Goal: Use online tool/utility: Utilize a website feature to perform a specific function

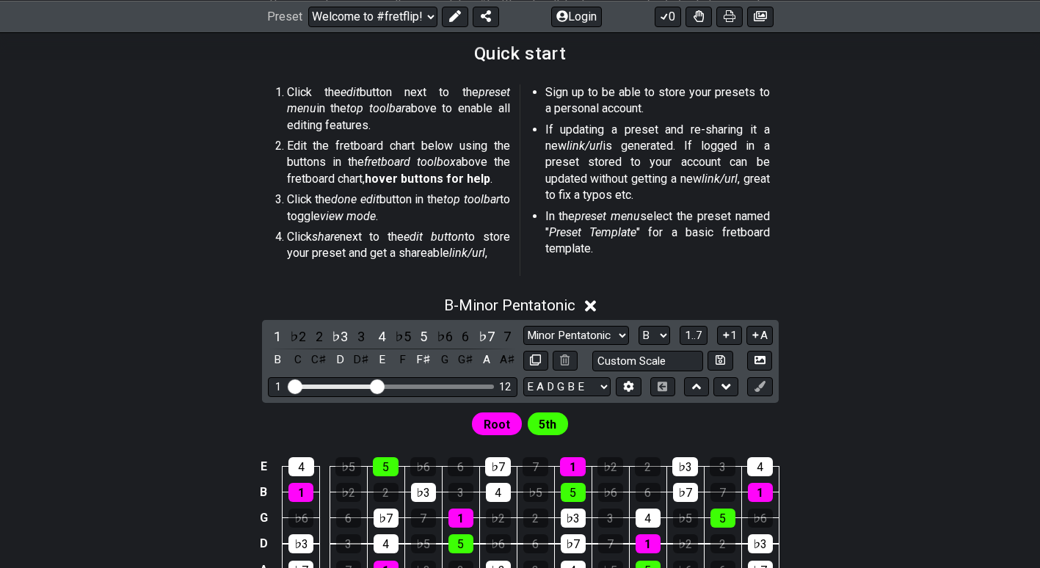
scroll to position [291, 0]
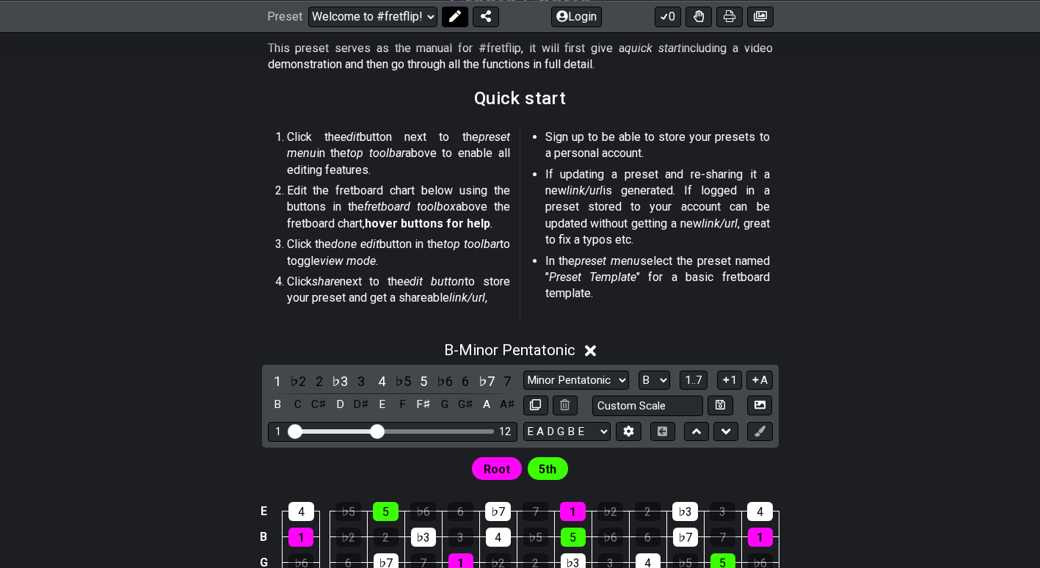
click at [451, 20] on icon at bounding box center [455, 16] width 12 height 12
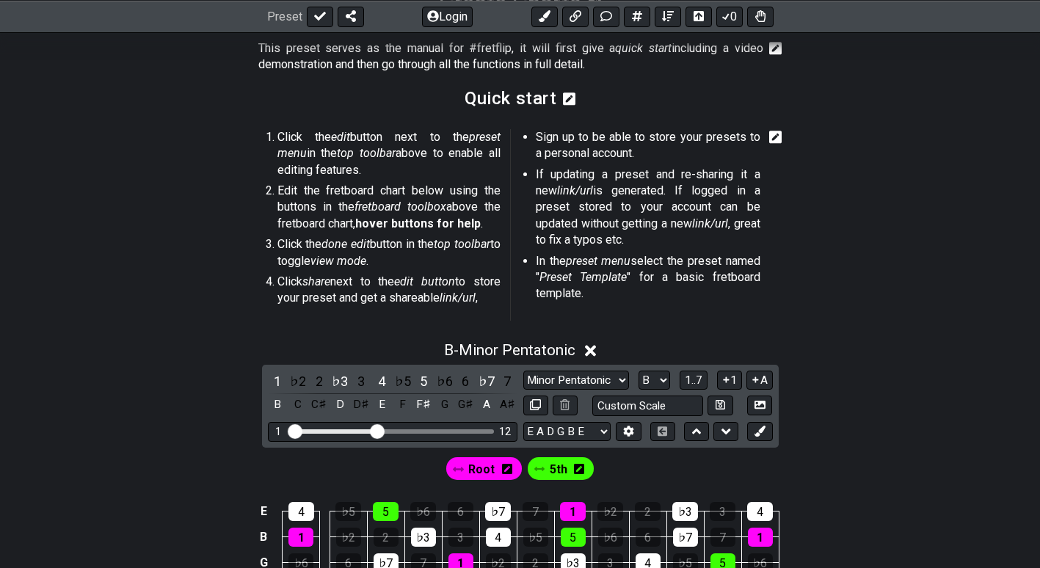
click at [595, 352] on icon at bounding box center [590, 351] width 11 height 11
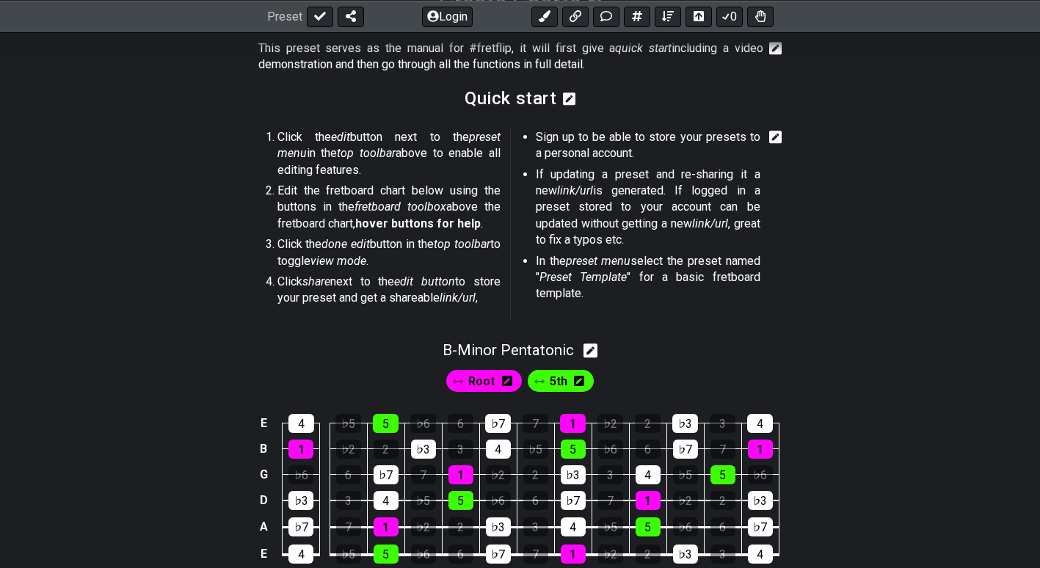
click at [591, 351] on icon at bounding box center [591, 351] width 14 height 14
select select "B"
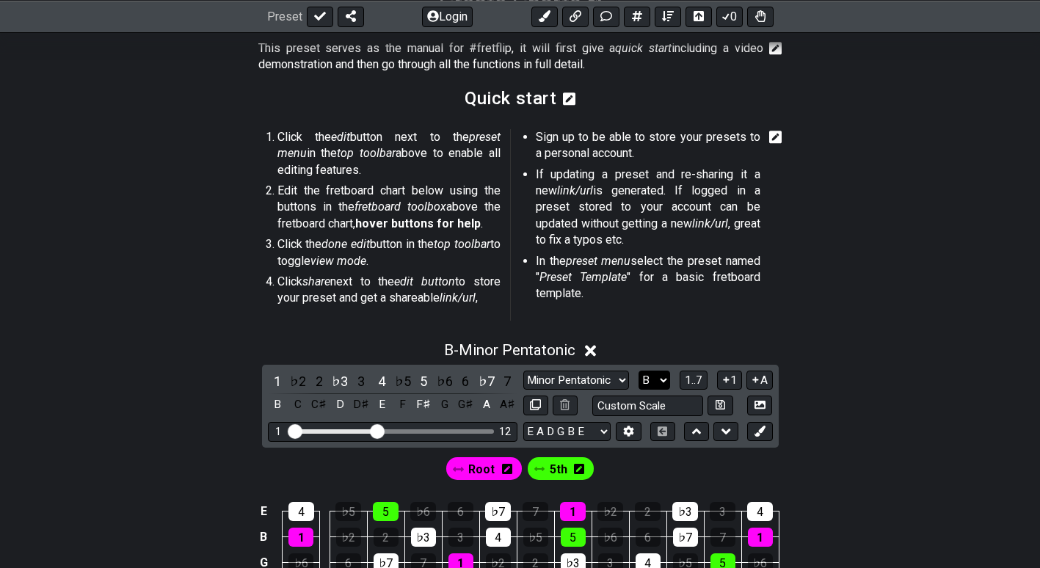
click at [658, 380] on select "A♭ A A♯ B♭ B C C♯ D♭ D D♯ E♭ E F F♯ G♭ G G♯" at bounding box center [655, 381] width 32 height 20
click at [639, 371] on select "A♭ A A♯ B♭ B C C♯ D♭ D D♯ E♭ E F F♯ G♭ G G♯" at bounding box center [655, 381] width 32 height 20
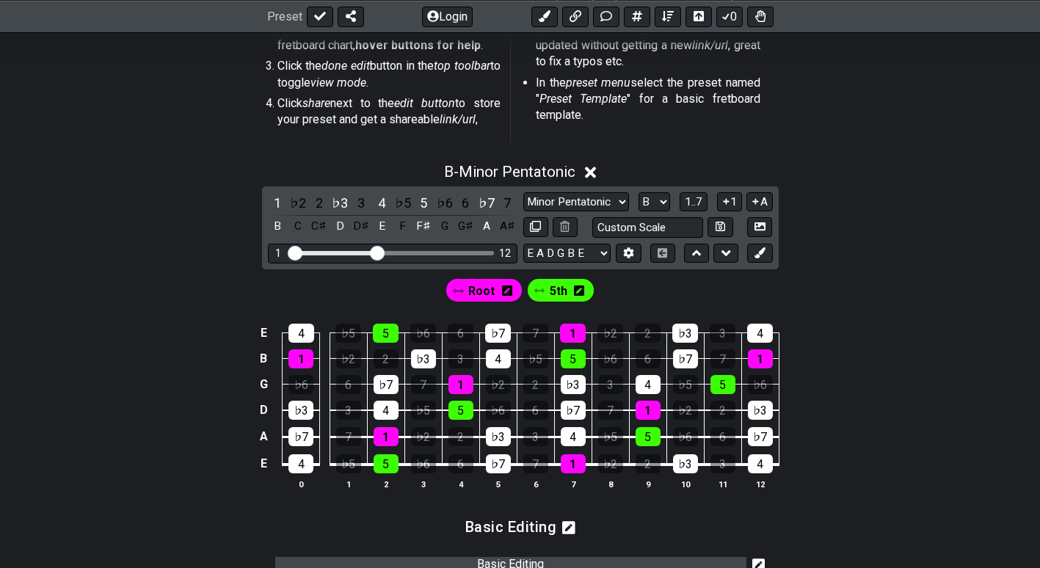
scroll to position [486, 0]
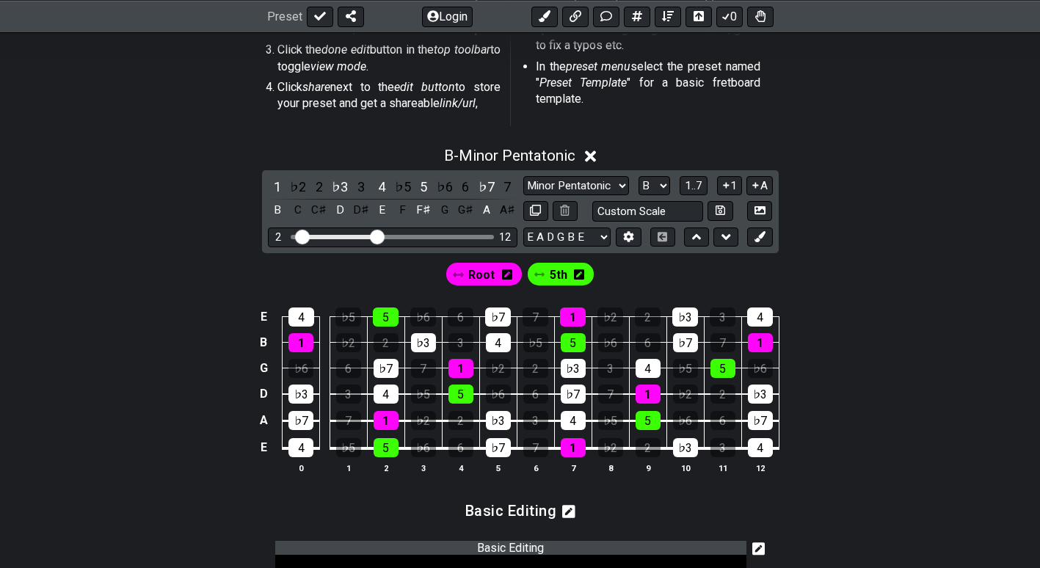
click at [299, 236] on input "Visible fret range" at bounding box center [392, 236] width 208 height 0
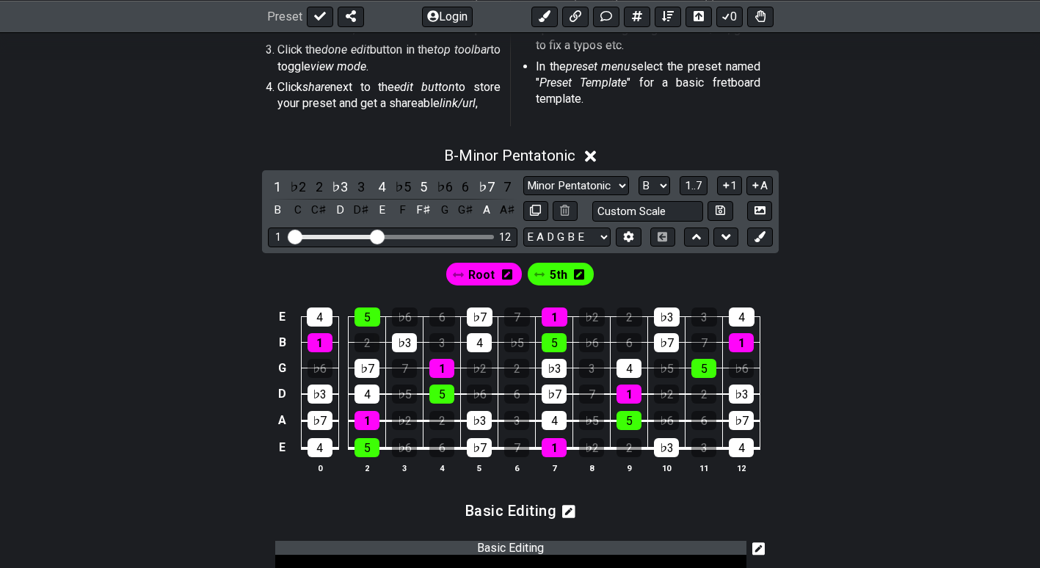
click at [294, 236] on input "Visible fret range" at bounding box center [392, 236] width 208 height 0
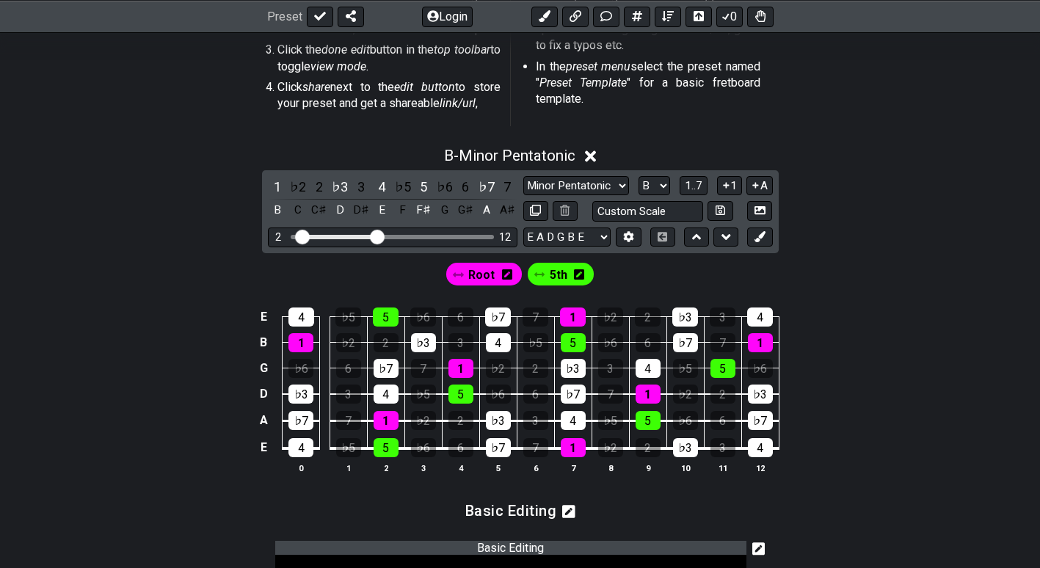
click at [301, 236] on input "Visible fret range" at bounding box center [392, 236] width 208 height 0
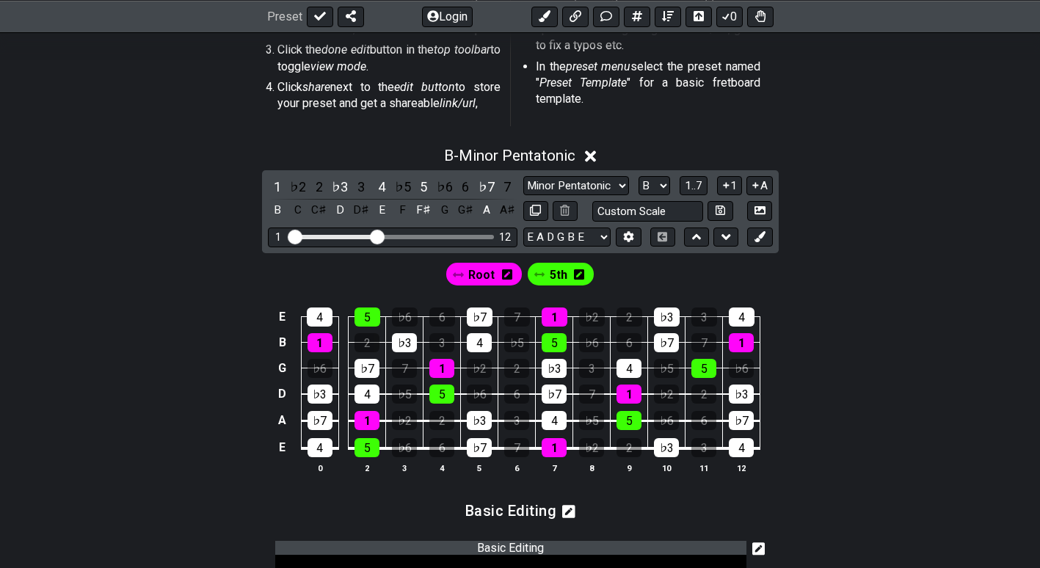
drag, startPoint x: 301, startPoint y: 239, endPoint x: 293, endPoint y: 239, distance: 8.1
click at [293, 236] on input "Visible fret range" at bounding box center [392, 236] width 208 height 0
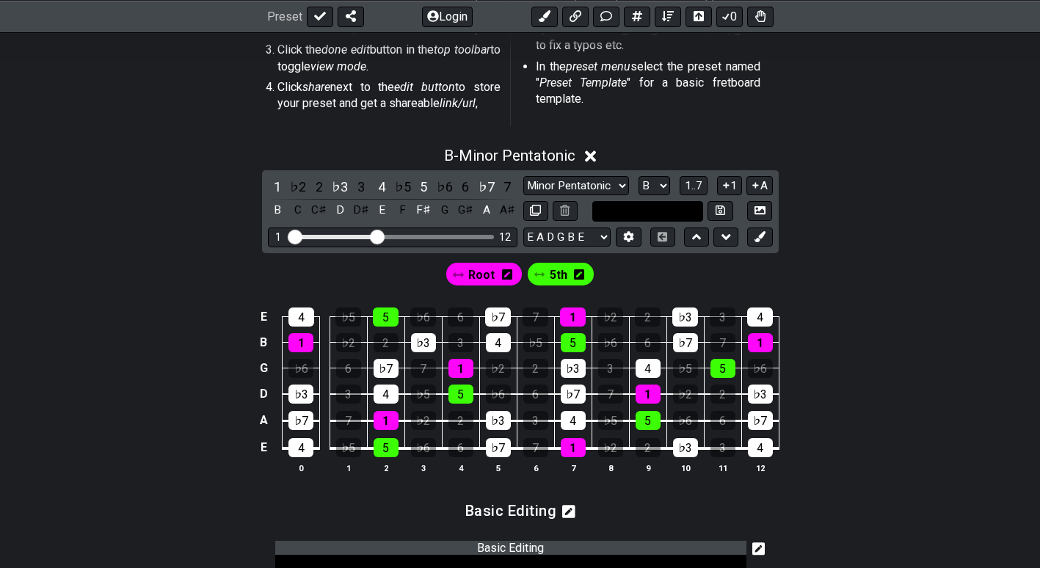
click at [625, 212] on input "text" at bounding box center [648, 211] width 112 height 20
type input "Custom Scale"
click at [878, 268] on div "Root 5th" at bounding box center [520, 270] width 1040 height 35
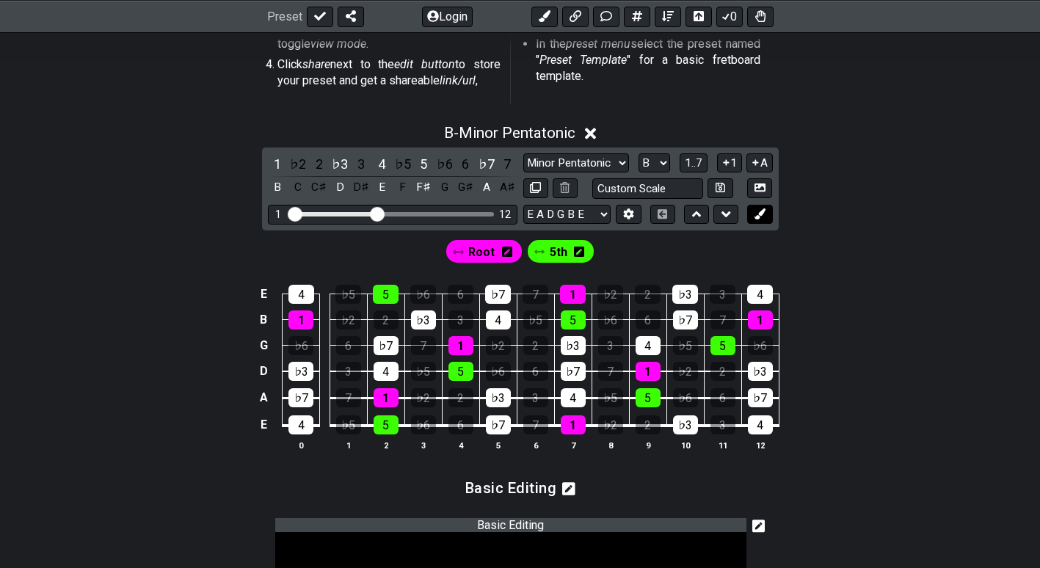
scroll to position [534, 0]
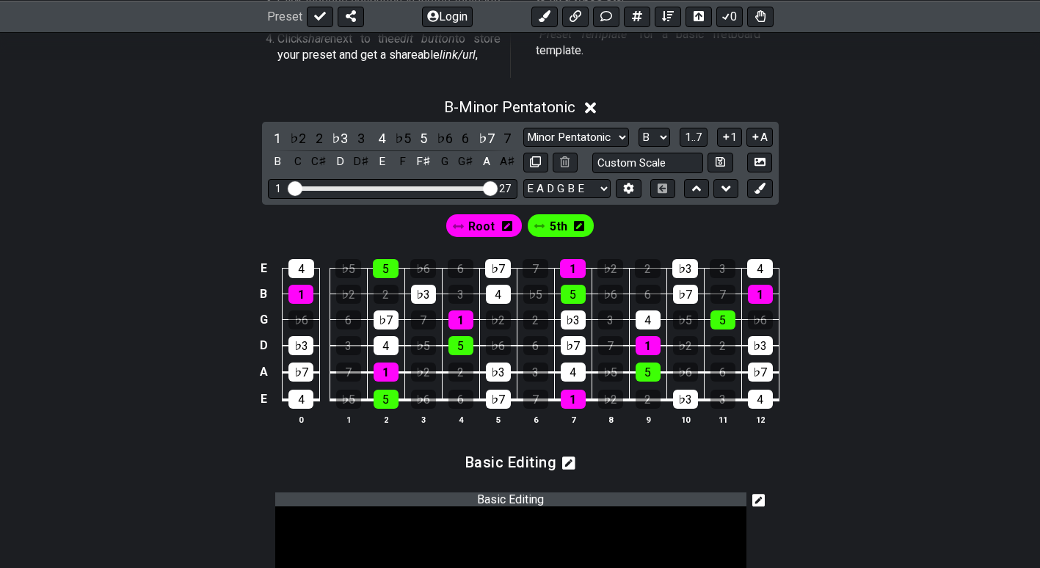
drag, startPoint x: 381, startPoint y: 190, endPoint x: 509, endPoint y: 169, distance: 129.5
click at [497, 187] on input "Visible fret range" at bounding box center [392, 187] width 208 height 0
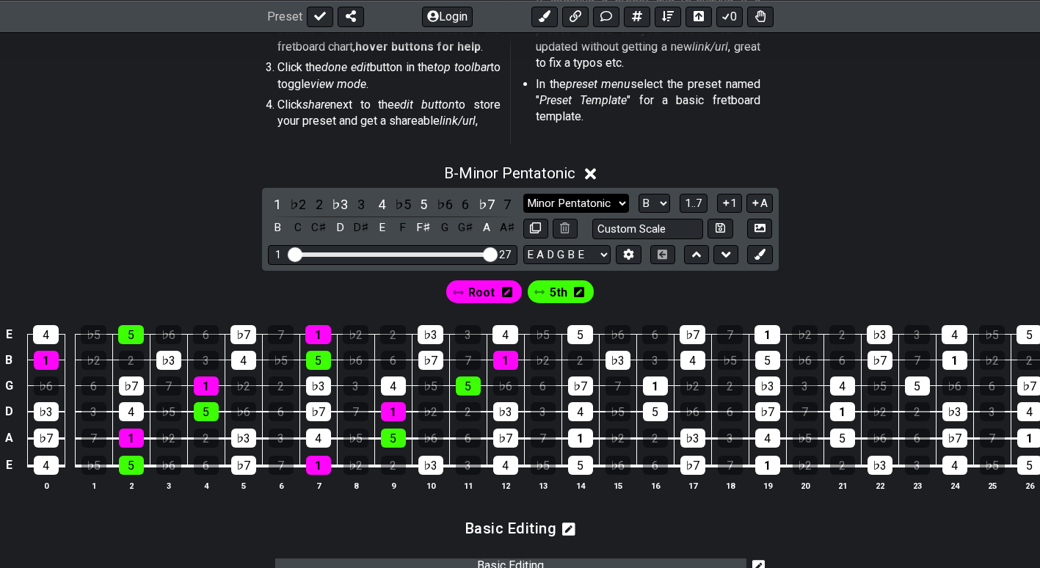
scroll to position [469, 0]
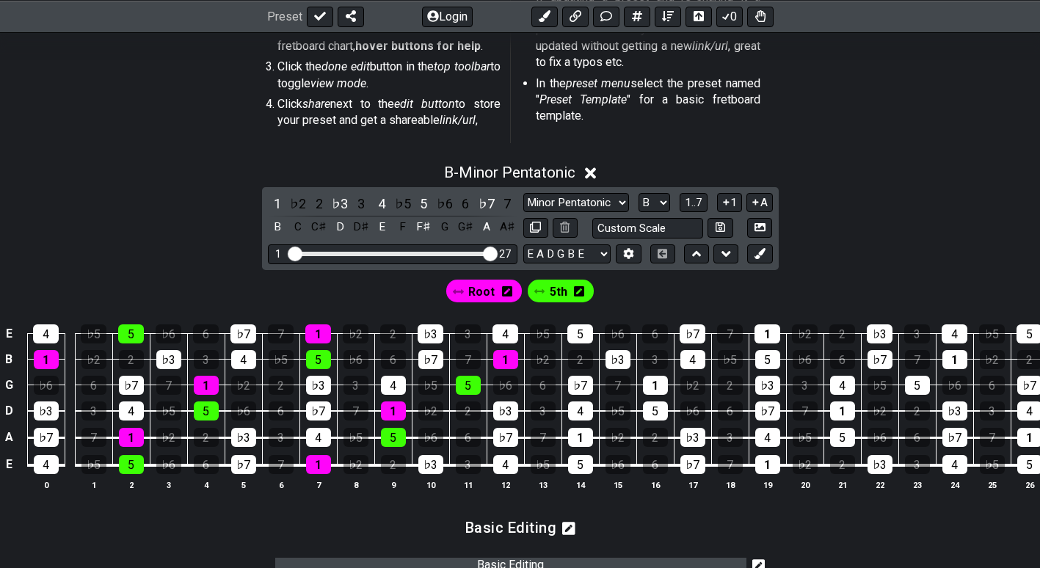
click at [595, 172] on icon at bounding box center [590, 173] width 11 height 11
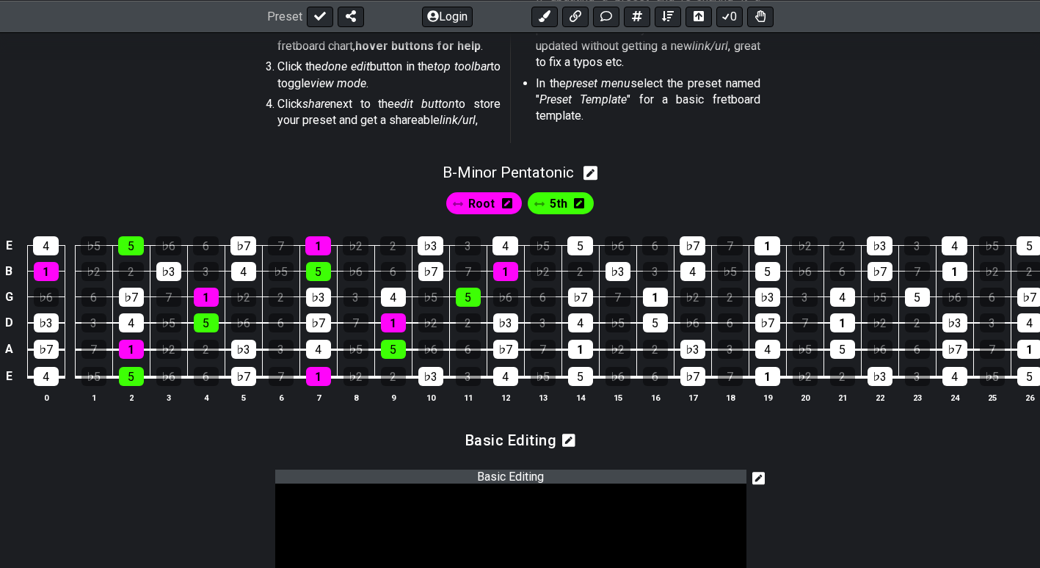
click at [591, 177] on icon at bounding box center [591, 172] width 14 height 15
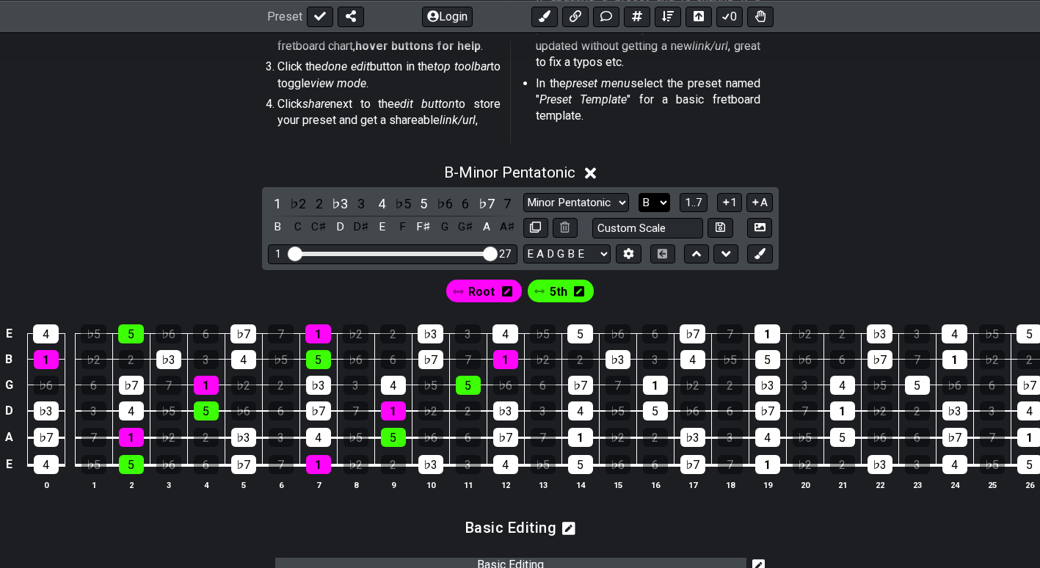
click at [656, 205] on select "A♭ A A♯ B♭ B C C♯ D♭ D D♯ E♭ E F F♯ G♭ G G♯" at bounding box center [655, 203] width 32 height 20
select select "C#"
click at [639, 193] on select "A♭ A A♯ B♭ B C C♯ D♭ D D♯ E♭ E F F♯ G♭ G G♯" at bounding box center [655, 203] width 32 height 20
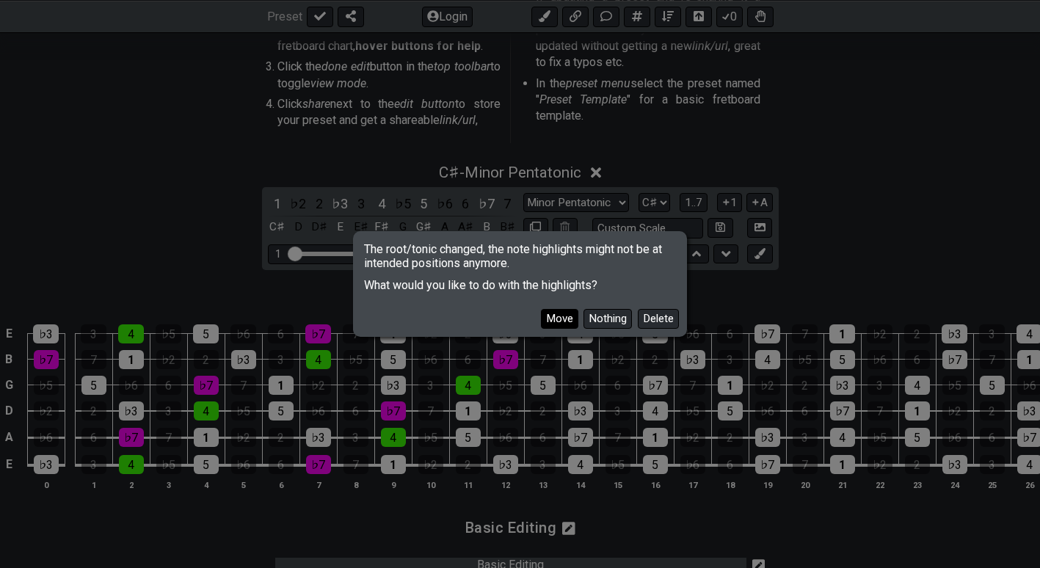
click at [565, 320] on button "Move" at bounding box center [559, 319] width 37 height 20
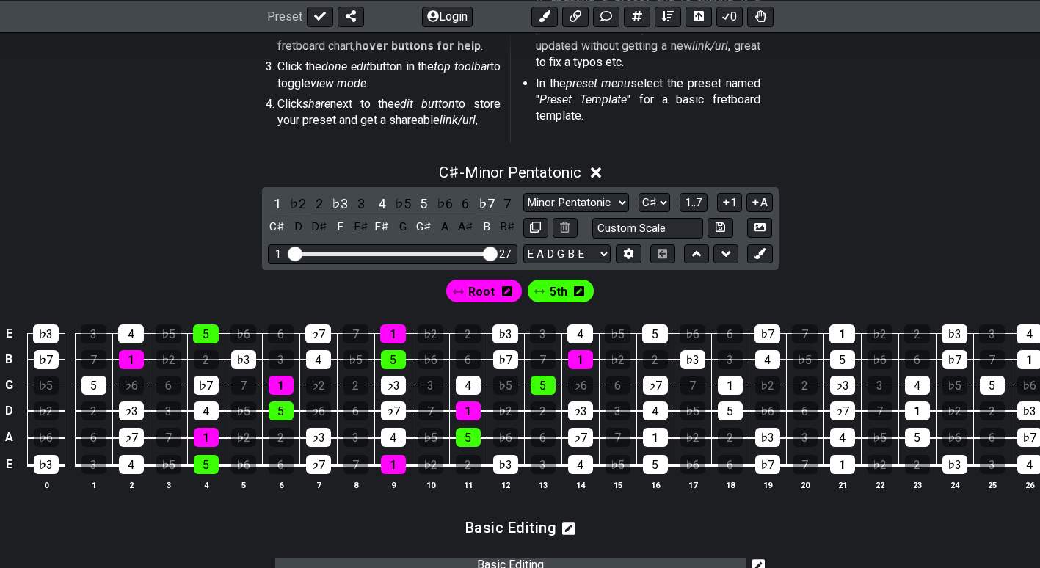
click at [596, 173] on icon at bounding box center [596, 173] width 11 height 11
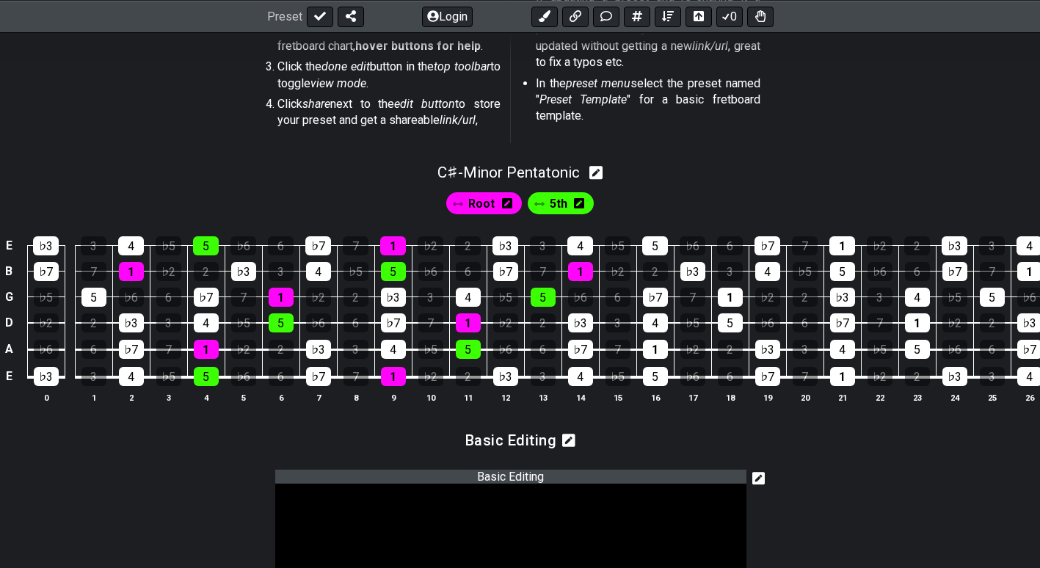
click at [596, 173] on icon at bounding box center [596, 172] width 14 height 15
select select "C#"
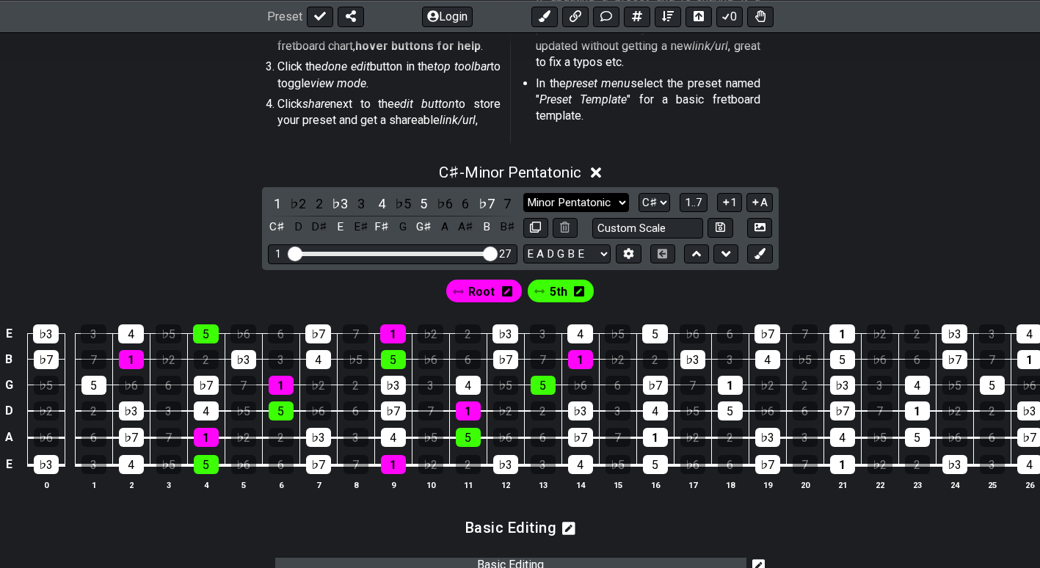
click at [556, 203] on select "Minor Pentatonic Root Minor Pentatonic Major Pentatonic Minor Blues Major Blues…" at bounding box center [576, 203] width 106 height 20
click at [523, 193] on select "Minor Pentatonic Root Minor Pentatonic Major Pentatonic Minor Blues Major Blues…" at bounding box center [576, 203] width 106 height 20
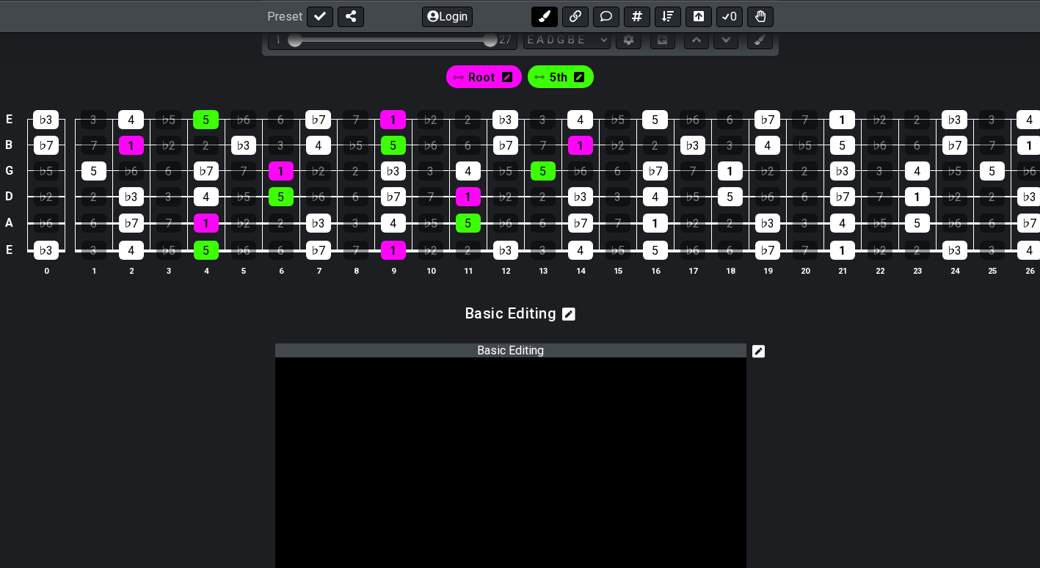
scroll to position [688, 0]
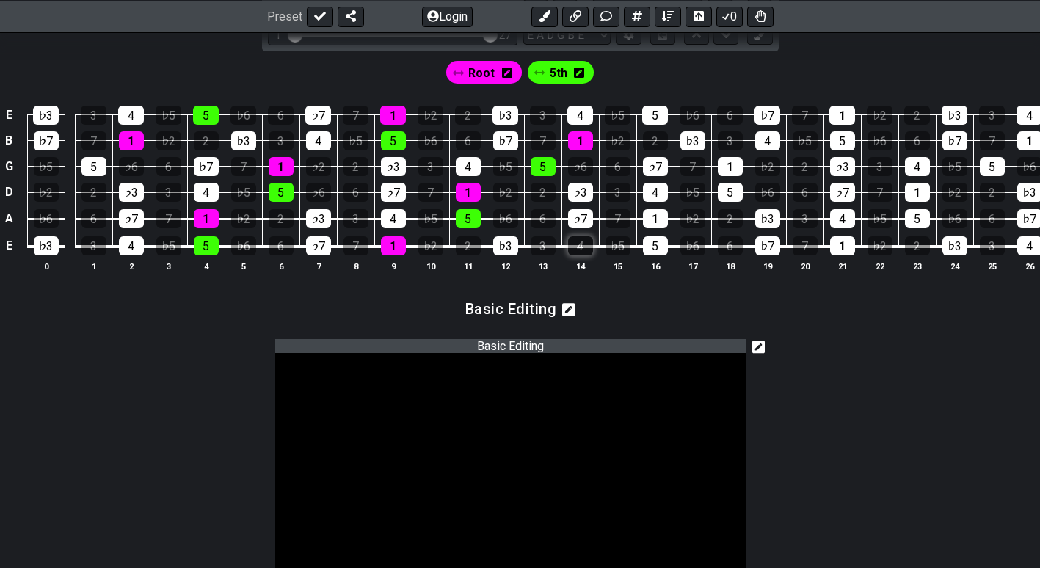
click at [590, 248] on div "4" at bounding box center [580, 245] width 25 height 19
drag, startPoint x: 576, startPoint y: 218, endPoint x: 579, endPoint y: 193, distance: 25.2
click at [579, 193] on tbody "E ♭3 3 4 ♭5 5 ♭6 6 ♭7 7 1 ♭2 2 ♭3 3 4 ♭5 5 ♭6 6 ♭7 7 1 ♭2 2 ♭3 3 4 ♭5 B ♭7 7 1 …" at bounding box center [543, 176] width 1086 height 173
click at [579, 193] on div "♭3" at bounding box center [580, 192] width 25 height 19
click at [579, 192] on div "♭3" at bounding box center [580, 192] width 25 height 19
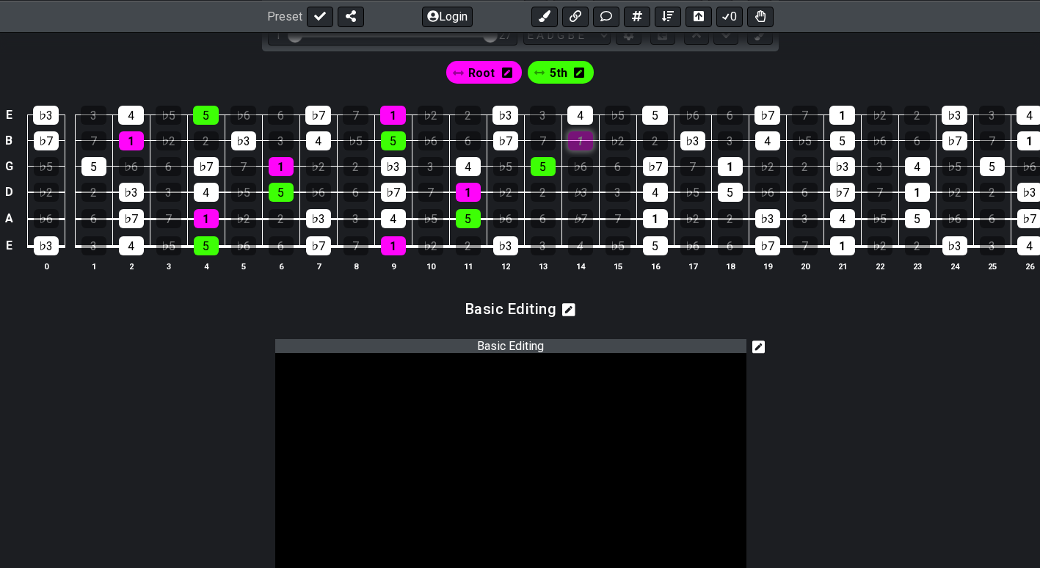
click at [576, 137] on div "1" at bounding box center [580, 140] width 25 height 19
click at [578, 110] on div "4" at bounding box center [580, 115] width 26 height 19
drag, startPoint x: 538, startPoint y: 159, endPoint x: 501, endPoint y: 130, distance: 47.0
click at [501, 130] on tbody "E ♭3 3 4 ♭5 5 ♭6 6 ♭7 7 1 ♭2 2 ♭3 3 4 ♭5 5 ♭6 6 ♭7 7 1 ♭2 2 ♭3 3 4 ♭5 B ♭7 7 1 …" at bounding box center [543, 176] width 1086 height 173
click at [501, 130] on td "♭7" at bounding box center [505, 128] width 37 height 26
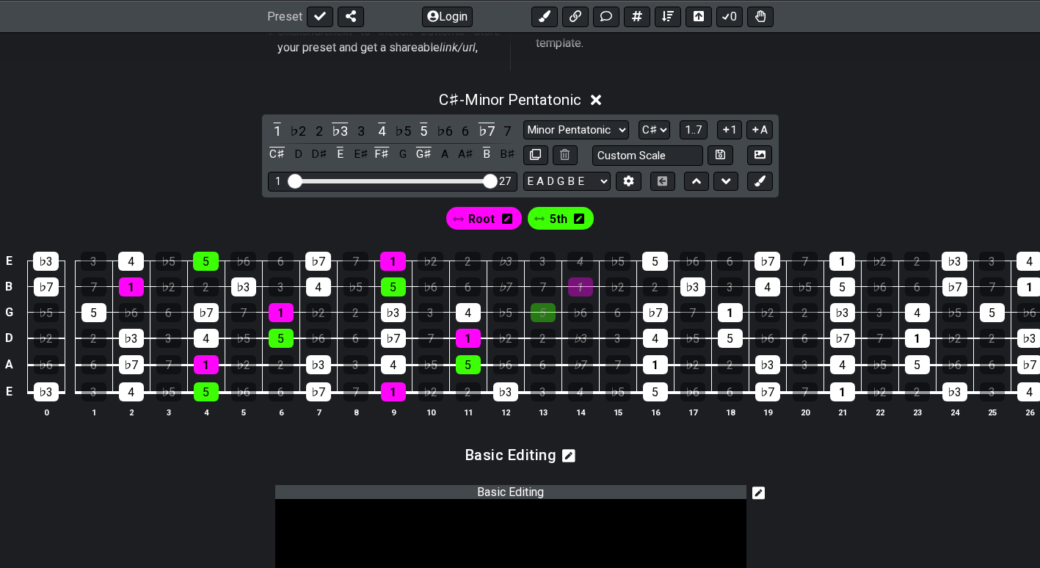
scroll to position [471, 0]
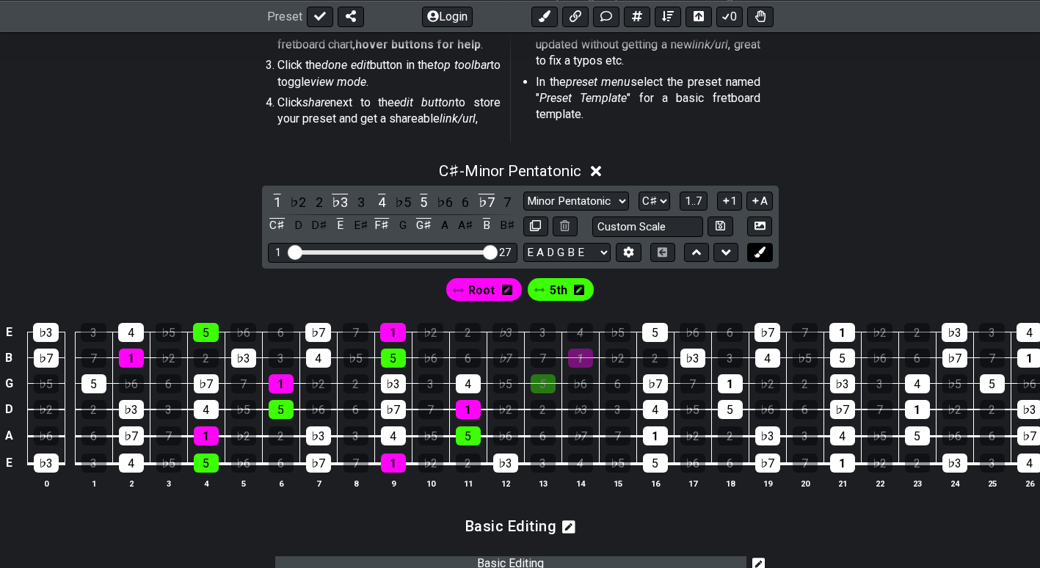
click at [765, 258] on icon at bounding box center [760, 252] width 11 height 11
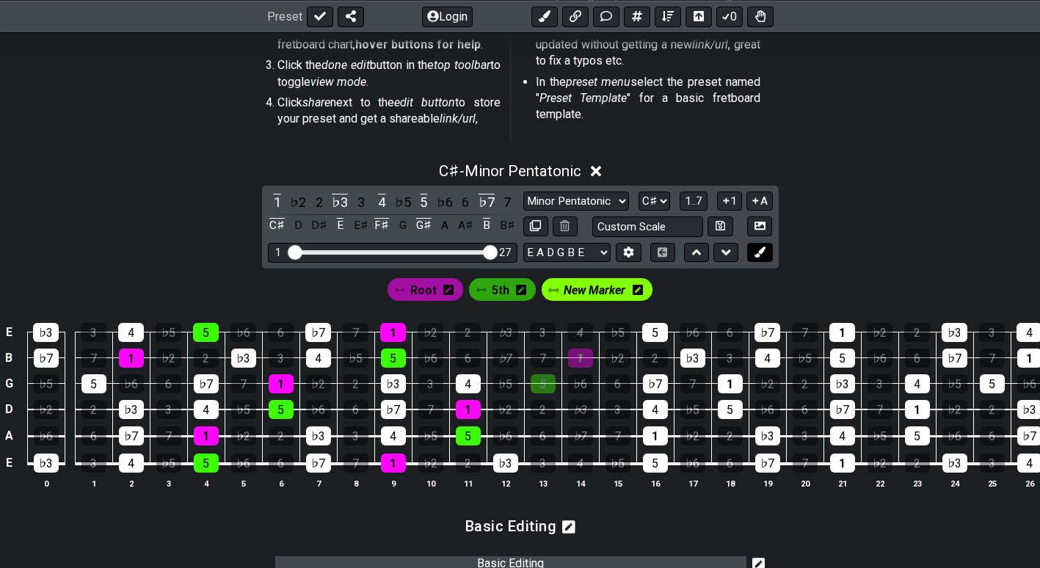
click at [765, 258] on icon at bounding box center [760, 252] width 11 height 11
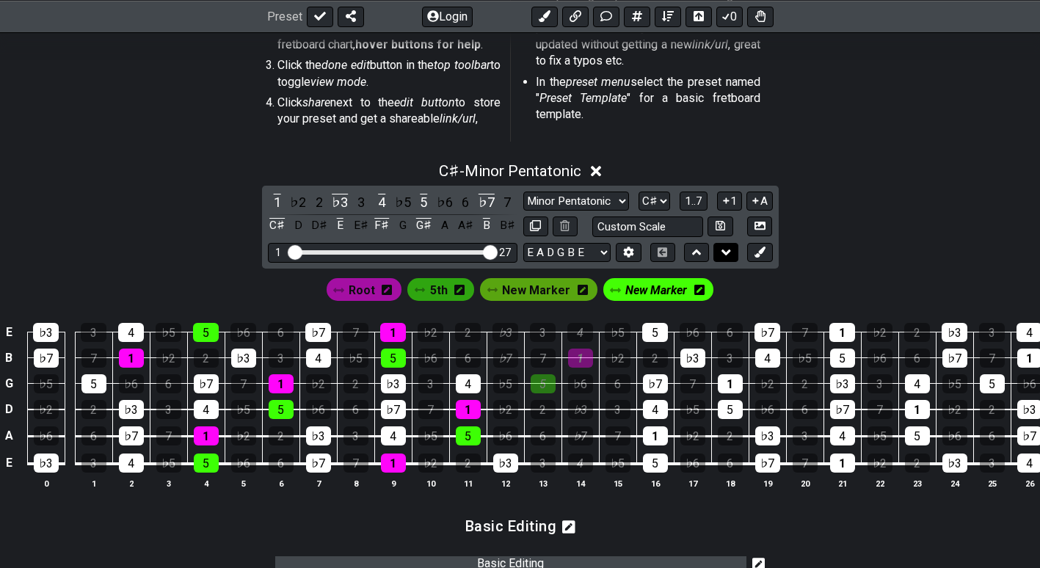
click at [727, 253] on icon at bounding box center [727, 253] width 10 height 6
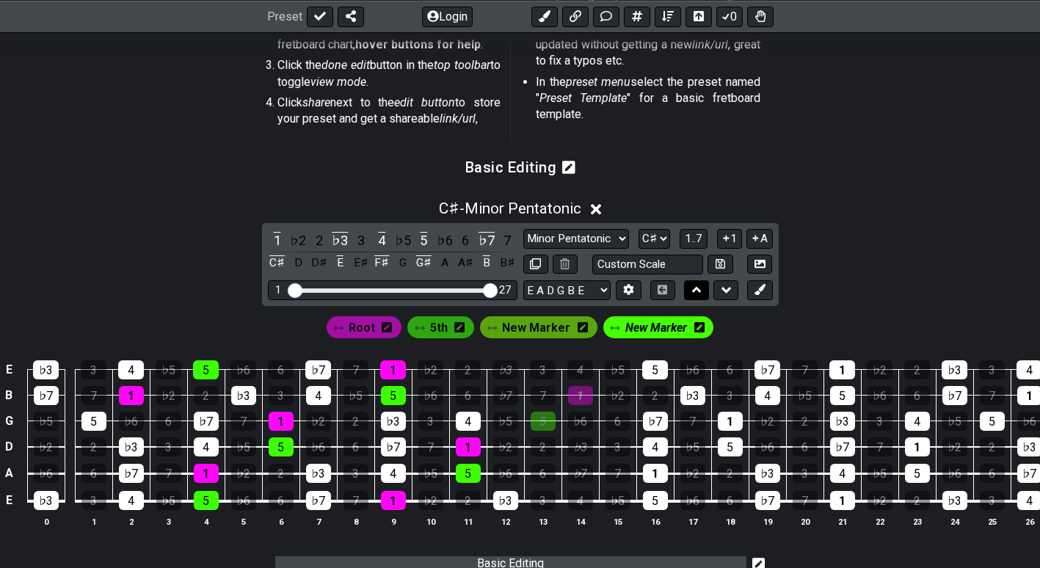
click at [700, 284] on icon at bounding box center [697, 290] width 10 height 15
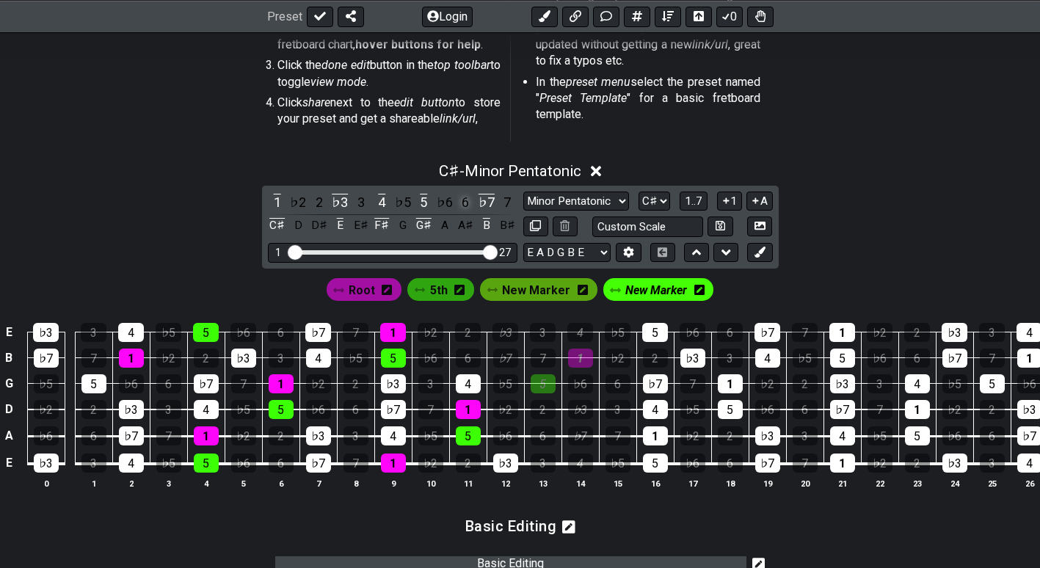
click at [463, 201] on div "6" at bounding box center [465, 202] width 19 height 20
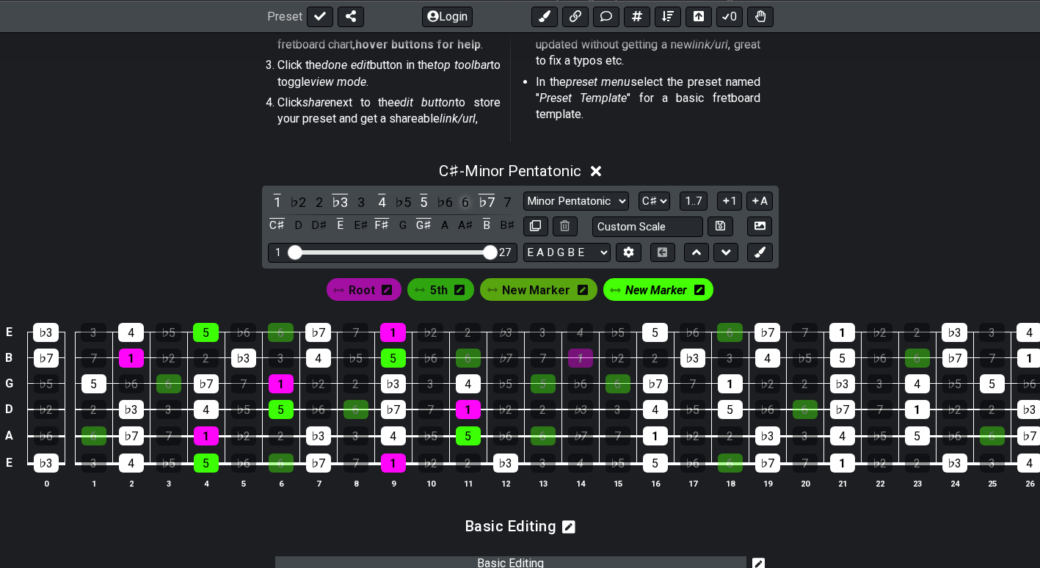
click at [463, 201] on div "6" at bounding box center [465, 202] width 19 height 20
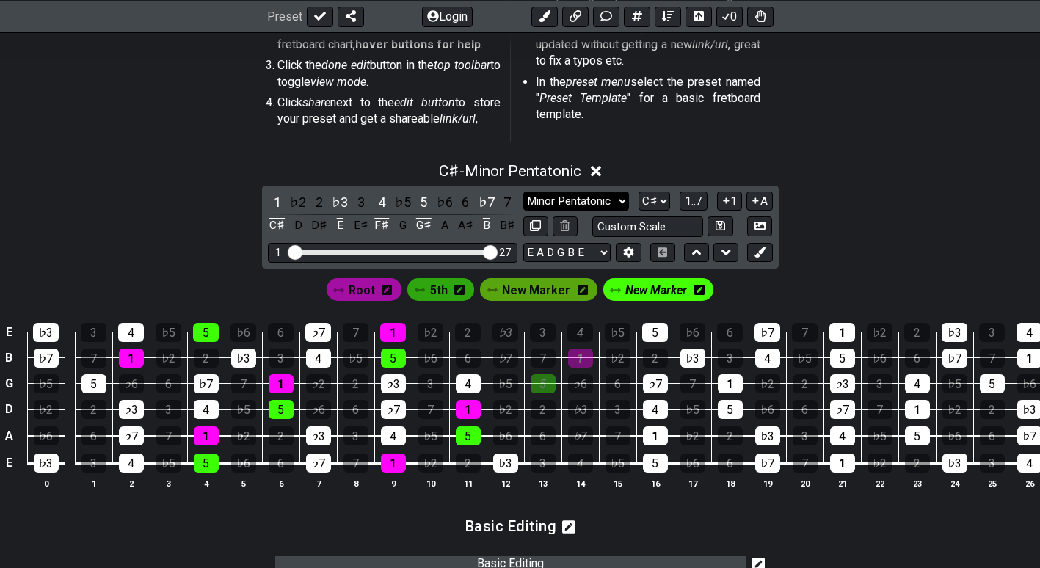
click at [611, 206] on select "Minor Pentatonic Root Minor Pentatonic Major Pentatonic Minor Blues Major Blues…" at bounding box center [576, 202] width 106 height 20
click at [523, 192] on select "Minor Pentatonic Root Minor Pentatonic Major Pentatonic Minor Blues Major Blues…" at bounding box center [576, 202] width 106 height 20
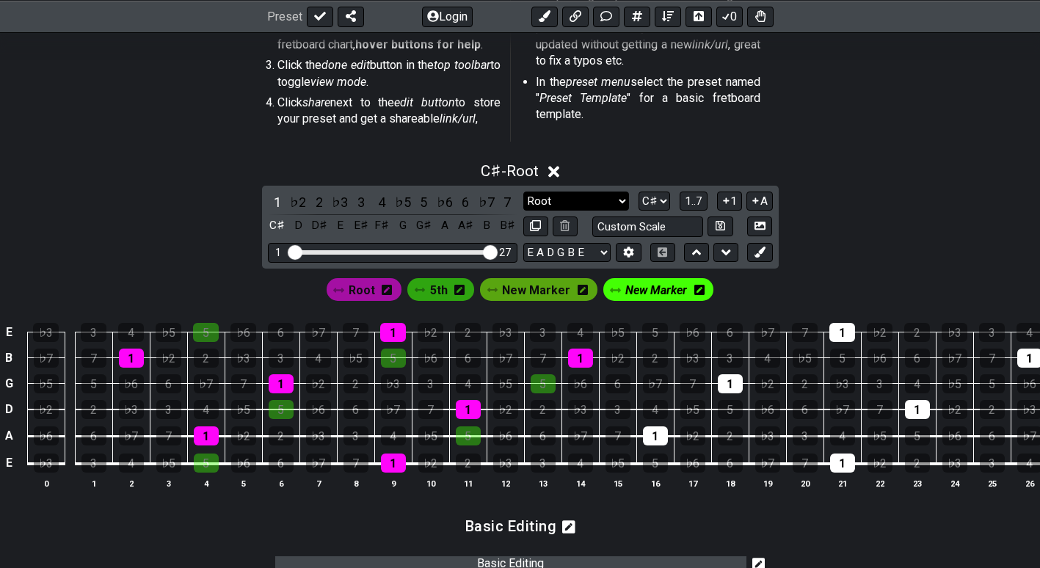
click at [572, 203] on select "Minor Pentatonic Root Minor Pentatonic Major Pentatonic Minor Blues Major Blues…" at bounding box center [576, 202] width 106 height 20
select select "Minor Blues"
click at [523, 192] on select "Minor Pentatonic Root Minor Pentatonic Major Pentatonic Minor Blues Major Blues…" at bounding box center [576, 202] width 106 height 20
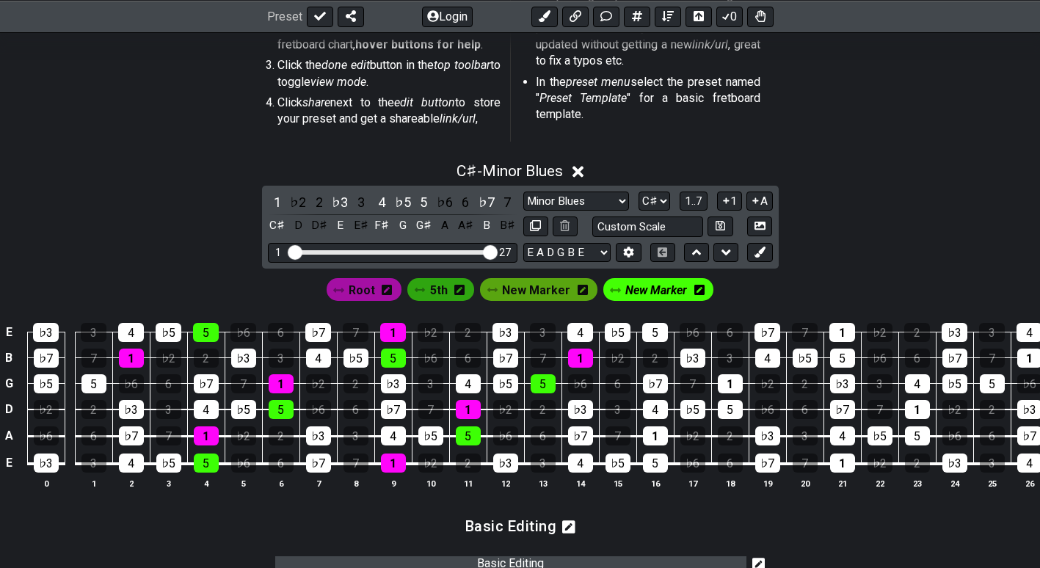
click at [580, 168] on icon at bounding box center [578, 171] width 11 height 15
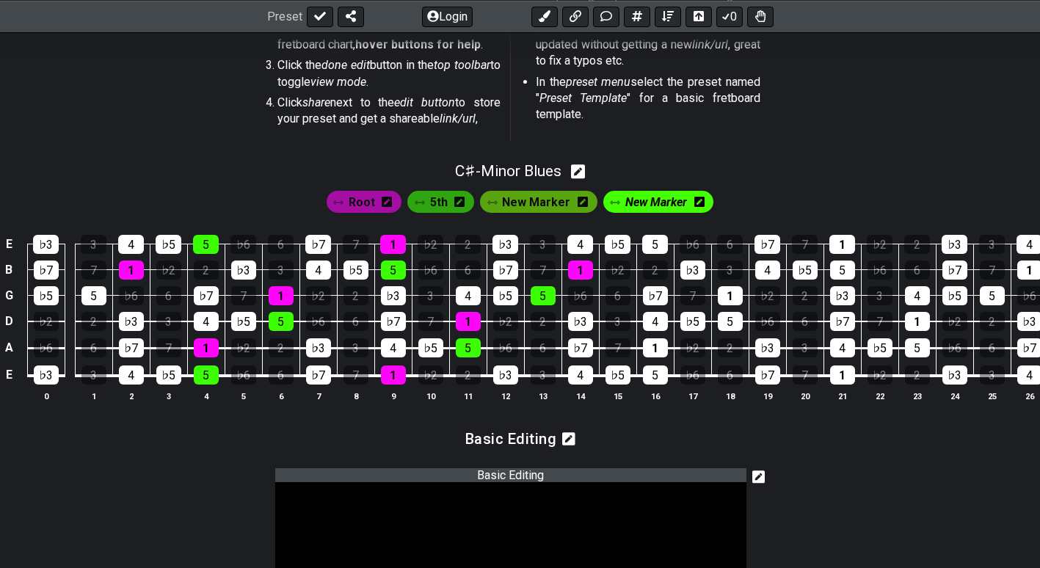
click at [580, 168] on icon at bounding box center [578, 172] width 14 height 14
select select "Minor Blues"
select select "C#"
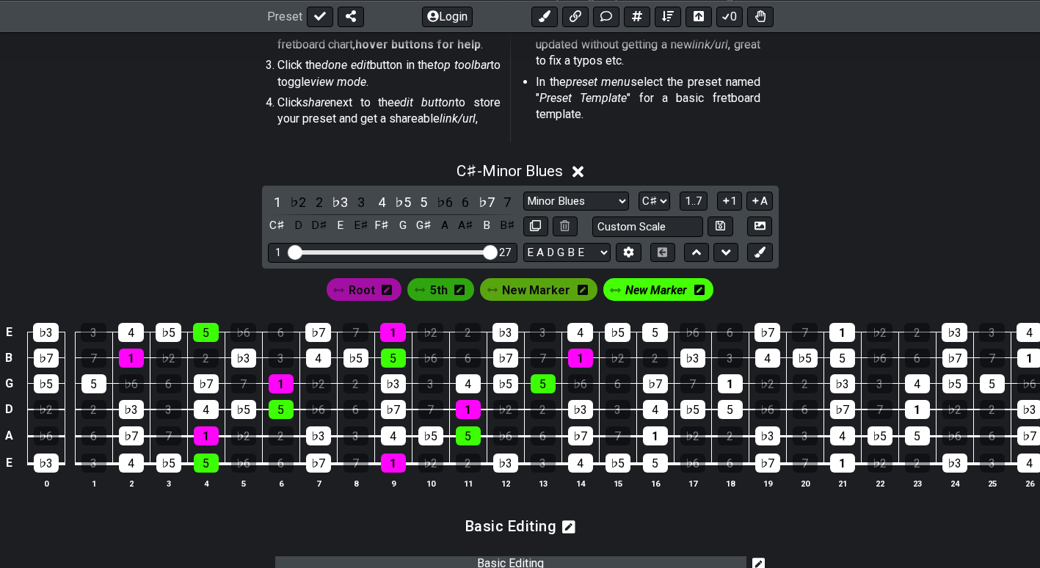
click at [659, 293] on span "New Marker" at bounding box center [656, 290] width 62 height 21
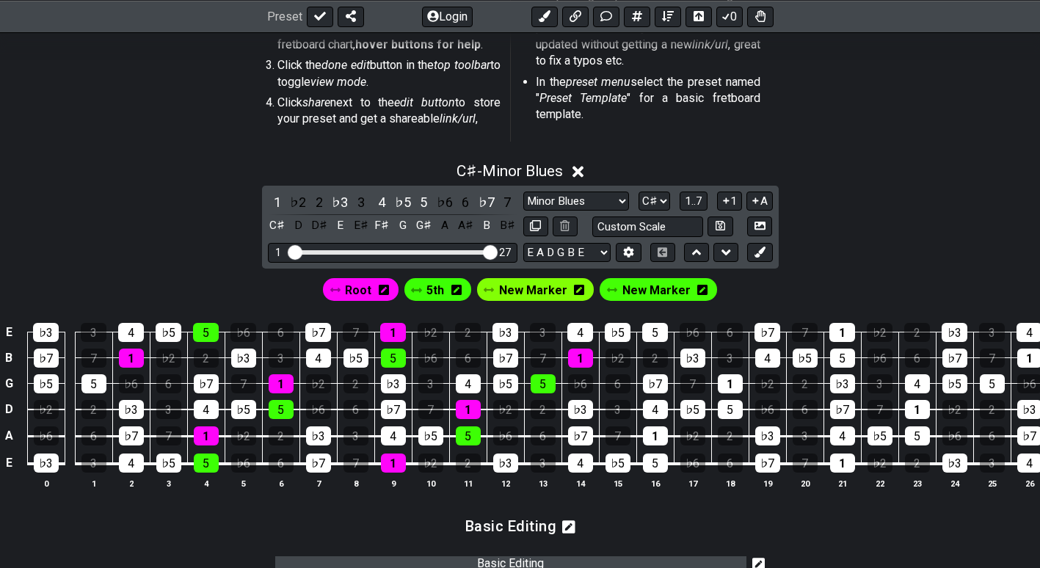
drag, startPoint x: 659, startPoint y: 293, endPoint x: 647, endPoint y: 276, distance: 20.6
click at [647, 276] on div "New Marker" at bounding box center [658, 289] width 123 height 28
click at [626, 252] on icon at bounding box center [629, 252] width 10 height 11
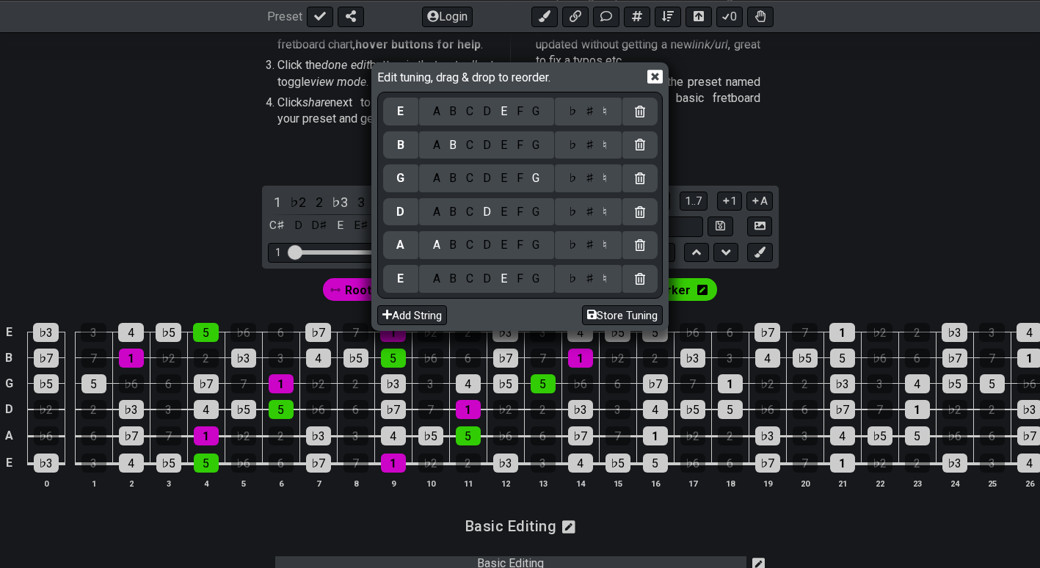
click at [648, 76] on icon at bounding box center [654, 77] width 15 height 14
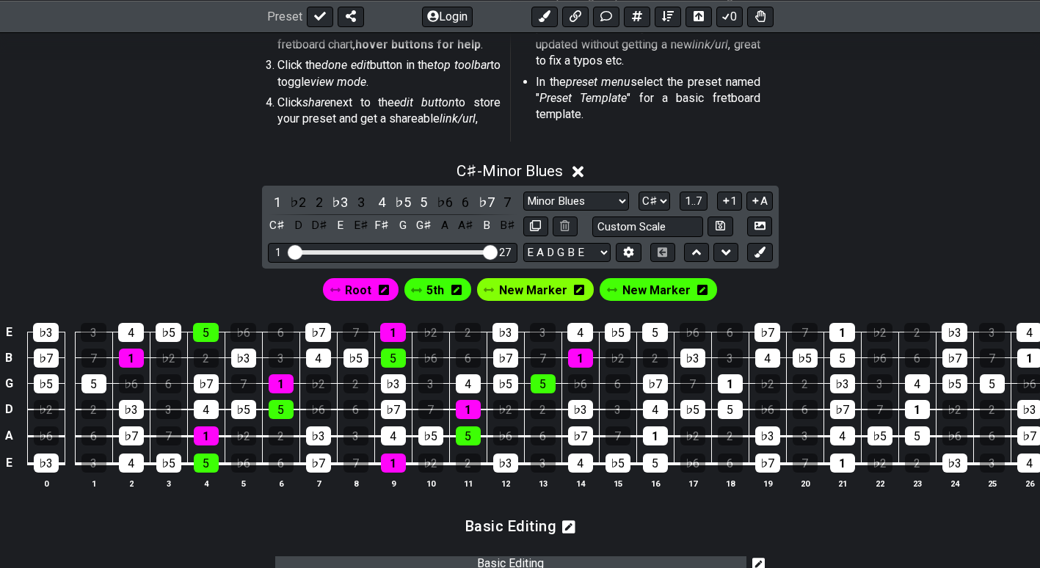
drag, startPoint x: 492, startPoint y: 250, endPoint x: 500, endPoint y: 244, distance: 10.4
click at [497, 251] on input "Visible fret range" at bounding box center [392, 251] width 208 height 0
drag, startPoint x: 291, startPoint y: 249, endPoint x: 374, endPoint y: 258, distance: 82.8
click at [374, 251] on input "Visible fret range" at bounding box center [392, 251] width 208 height 0
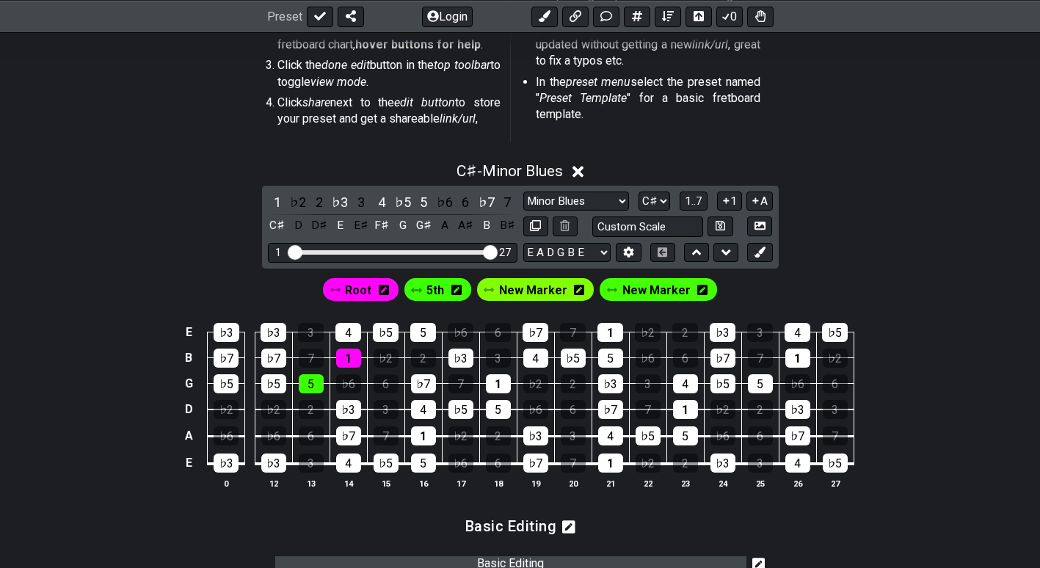
drag, startPoint x: 374, startPoint y: 258, endPoint x: 244, endPoint y: 258, distance: 129.9
click at [288, 251] on input "Visible fret range" at bounding box center [392, 251] width 208 height 0
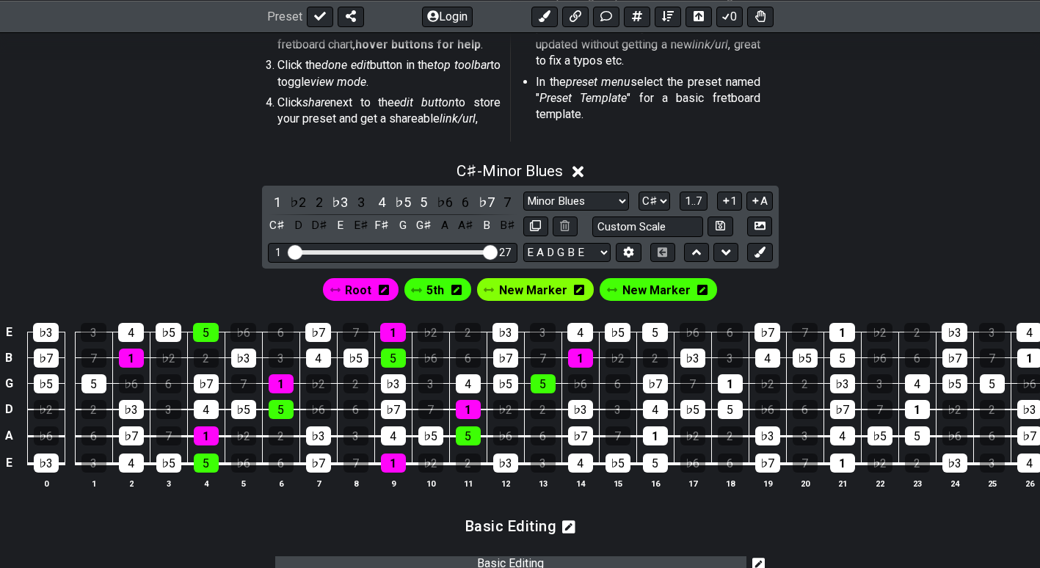
scroll to position [0, 0]
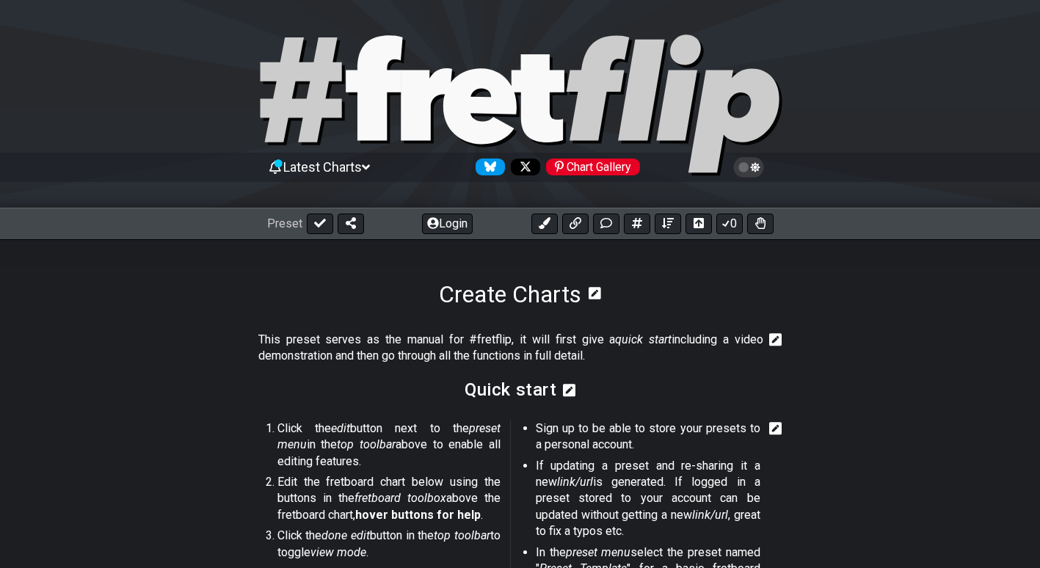
click at [592, 294] on icon at bounding box center [595, 293] width 12 height 12
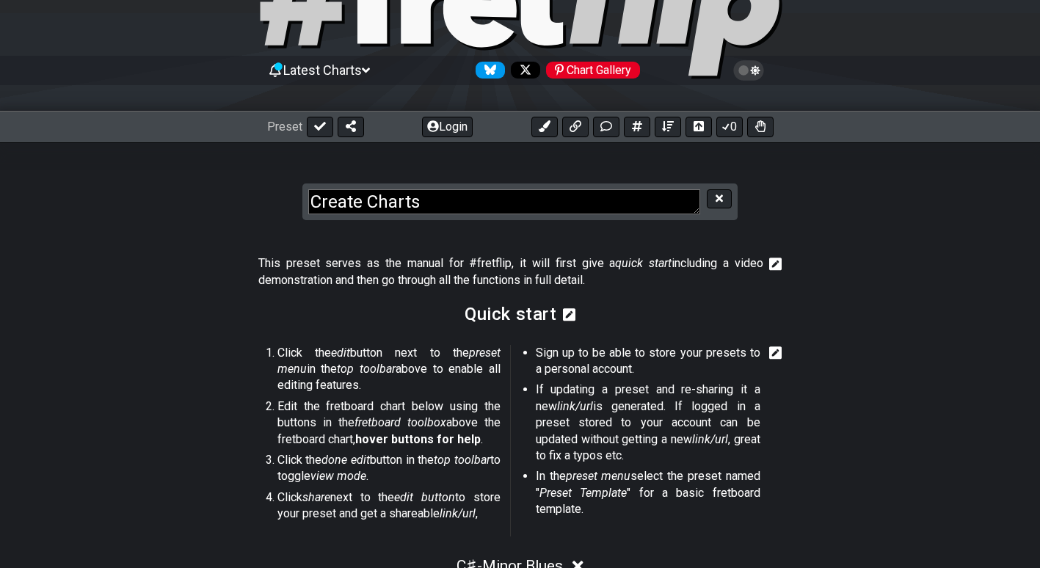
scroll to position [108, 0]
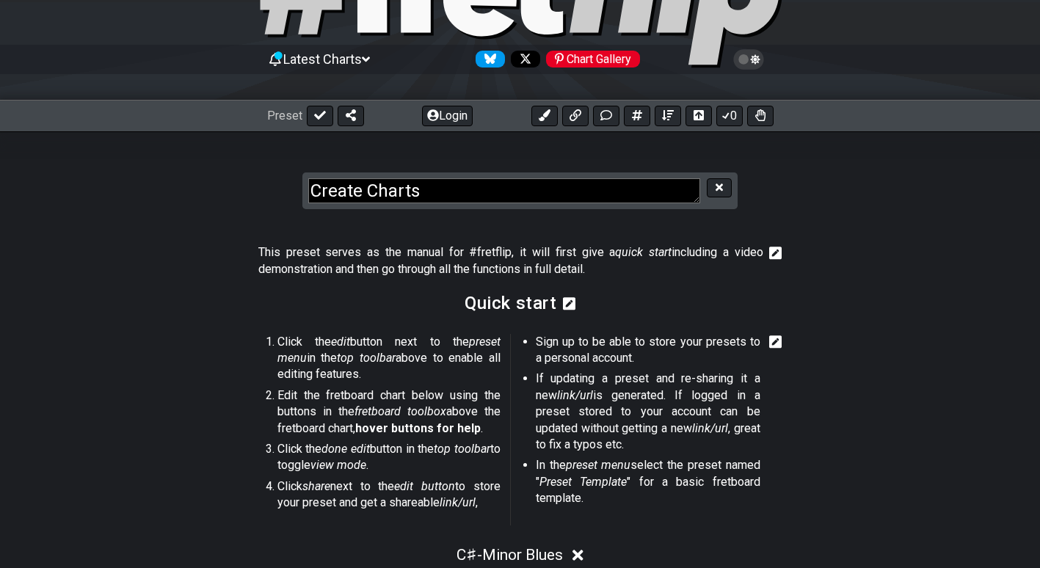
click at [626, 285] on div "This preset serves as the manual for #fretflip, it will first give a quick star…" at bounding box center [520, 264] width 524 height 51
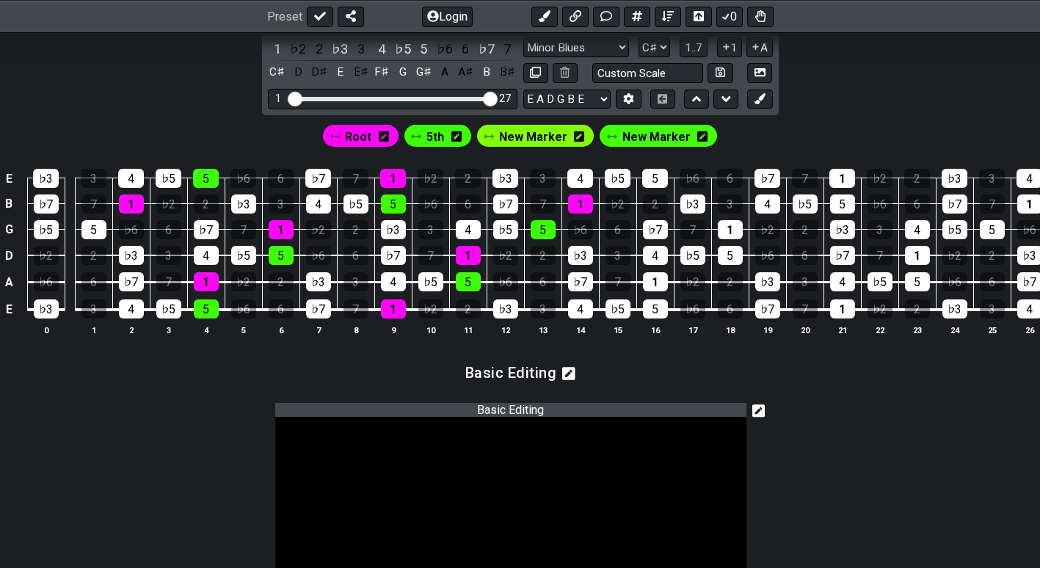
scroll to position [666, 0]
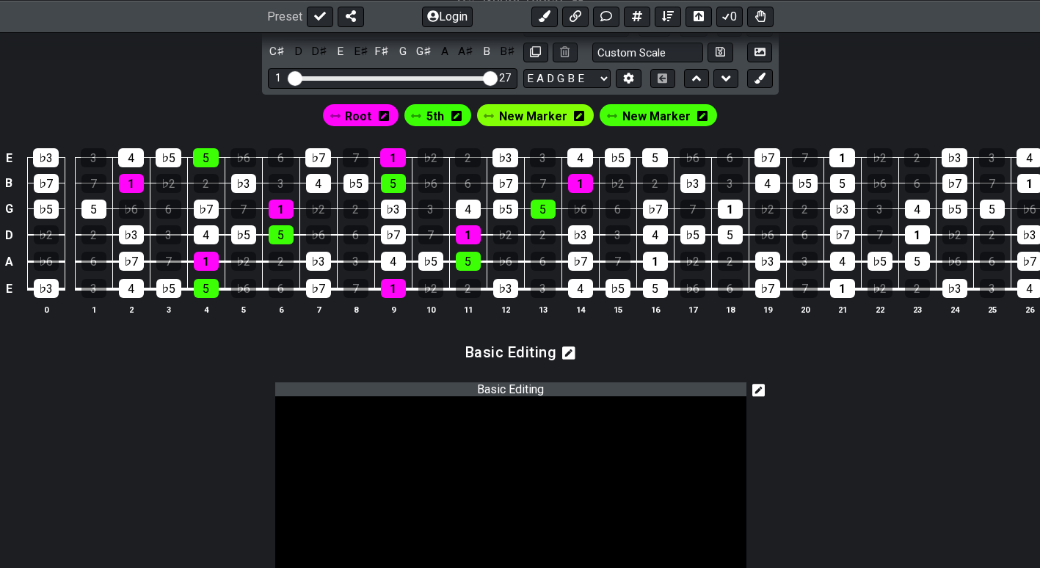
click at [566, 360] on icon at bounding box center [568, 352] width 13 height 13
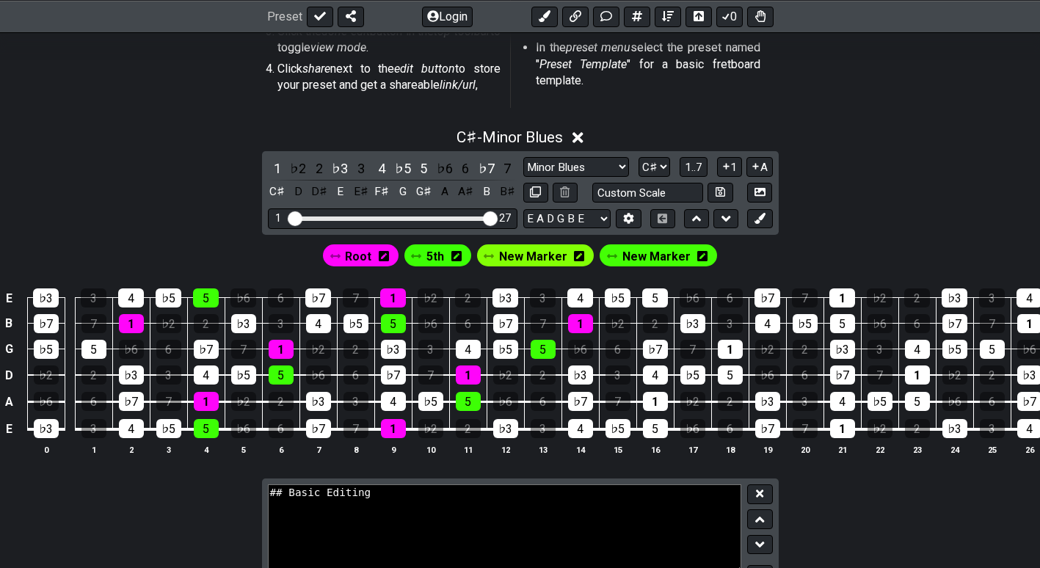
scroll to position [599, 0]
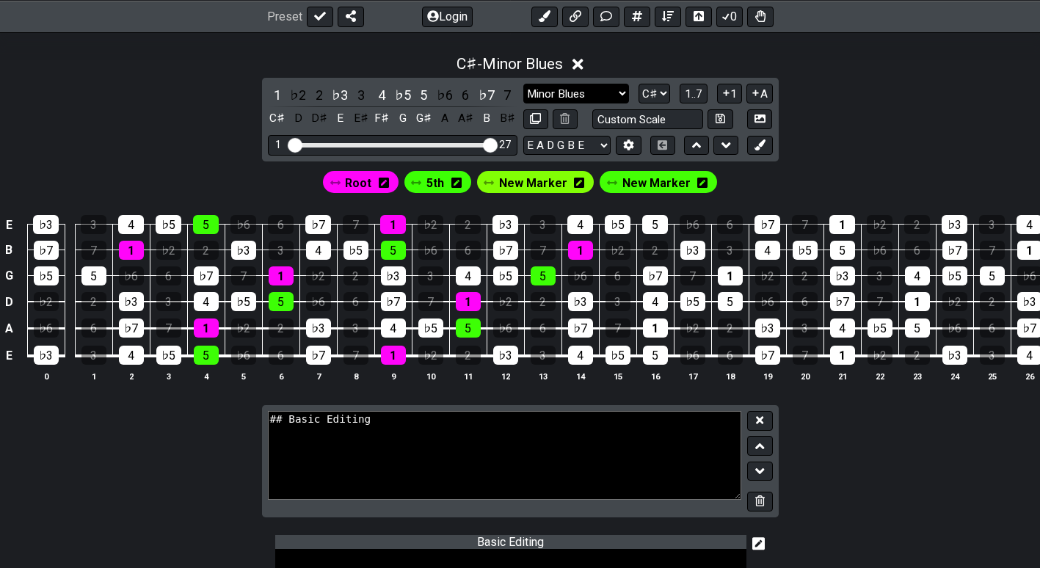
click at [601, 91] on select "Minor Pentatonic Root Minor Pentatonic Major Pentatonic Minor Blues Major Blues…" at bounding box center [576, 94] width 106 height 20
select select "Minor Pentatonic"
click at [523, 84] on select "Minor Pentatonic Root Minor Pentatonic Major Pentatonic Minor Blues Major Blues…" at bounding box center [576, 94] width 106 height 20
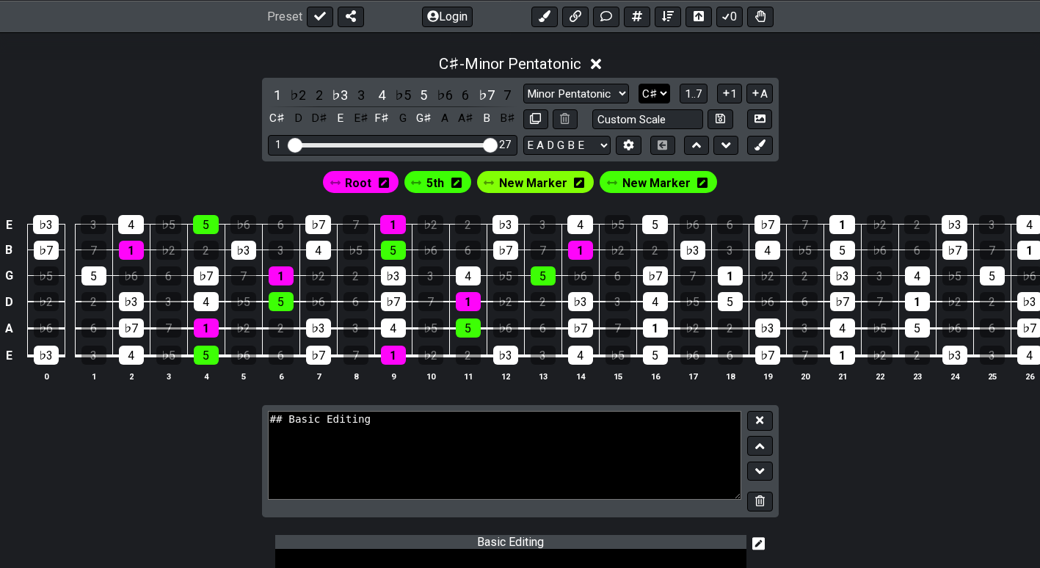
click at [658, 97] on select "A♭ A A♯ B♭ B C C♯ D♭ D D♯ E♭ E F F♯ G♭ G G♯" at bounding box center [655, 94] width 32 height 20
click at [639, 84] on select "A♭ A A♯ B♭ B C C♯ D♭ D D♯ E♭ E F F♯ G♭ G G♯" at bounding box center [655, 94] width 32 height 20
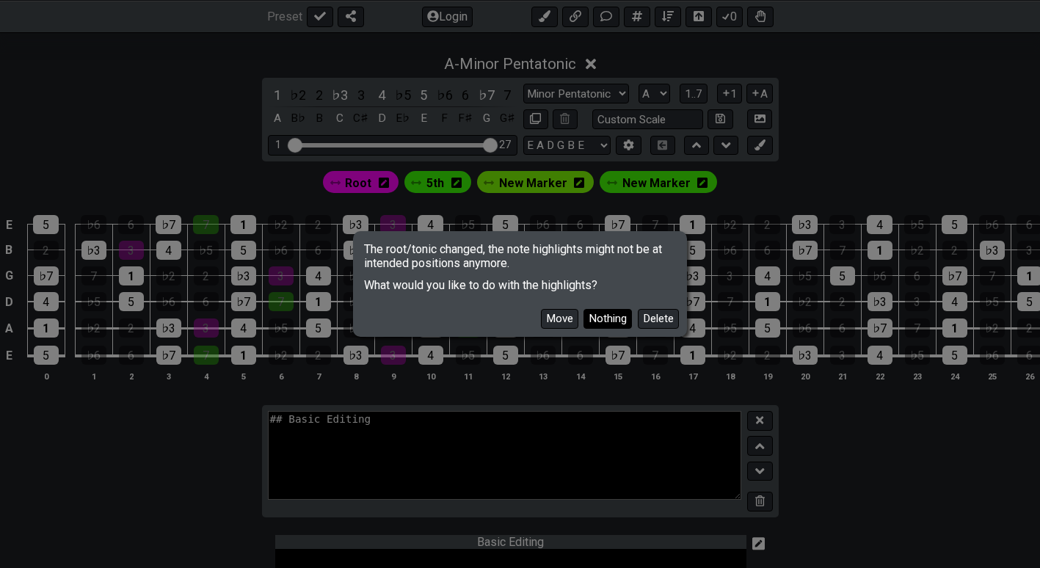
click at [619, 318] on button "Nothing" at bounding box center [608, 319] width 48 height 20
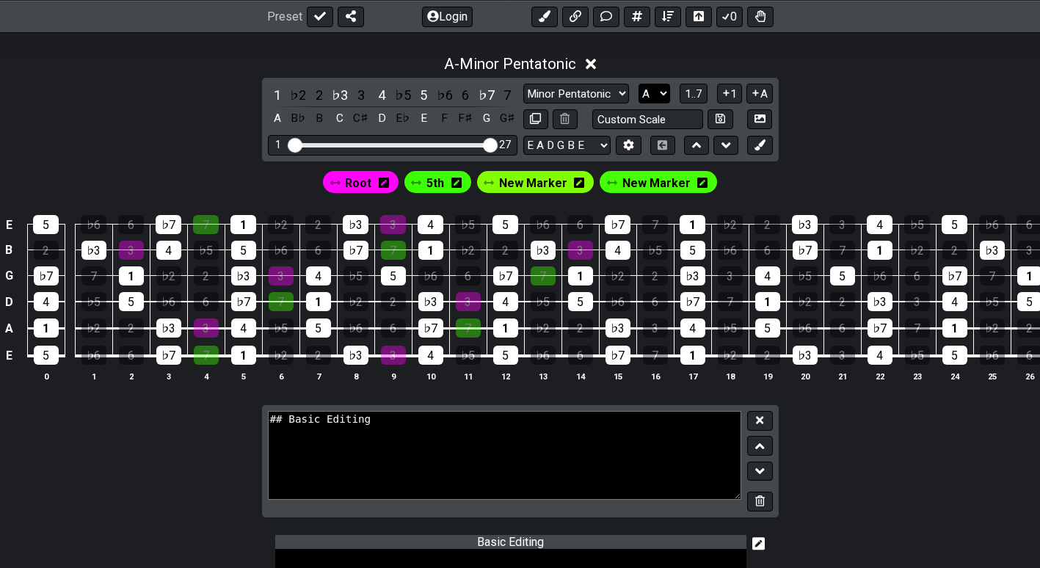
drag, startPoint x: 636, startPoint y: 96, endPoint x: 651, endPoint y: 92, distance: 15.8
click at [651, 92] on div "Minor Pentatonic Root Minor Pentatonic Major Pentatonic Minor Blues Major Blues…" at bounding box center [648, 94] width 250 height 20
click at [651, 92] on select "A♭ A A♯ B♭ B C C♯ D♭ D D♯ E♭ E F F♯ G♭ G G♯" at bounding box center [655, 94] width 32 height 20
select select "F"
click at [639, 84] on select "A♭ A A♯ B♭ B C C♯ D♭ D D♯ E♭ E F F♯ G♭ G G♯" at bounding box center [655, 94] width 32 height 20
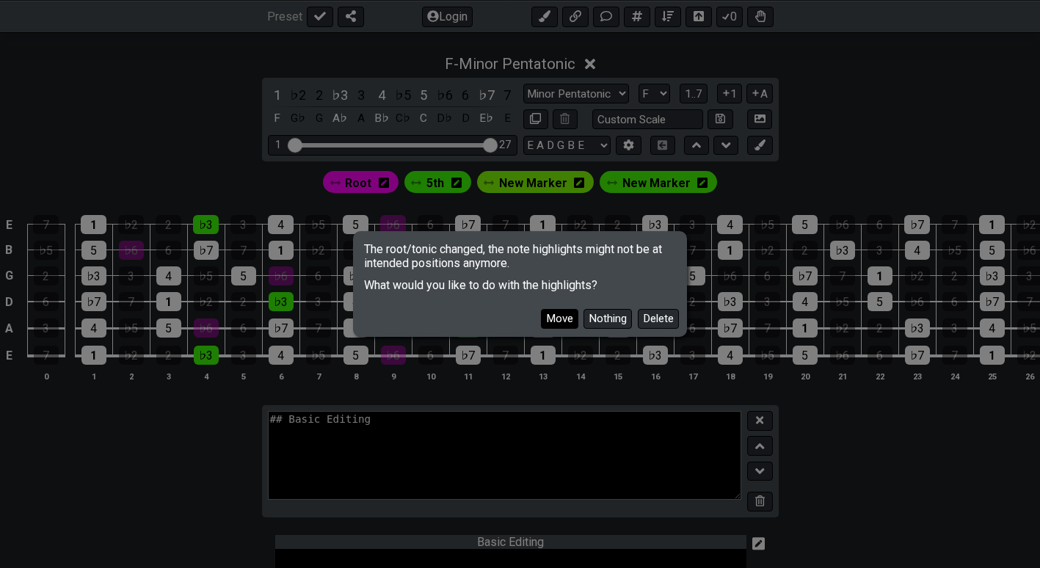
click at [564, 320] on button "Move" at bounding box center [559, 319] width 37 height 20
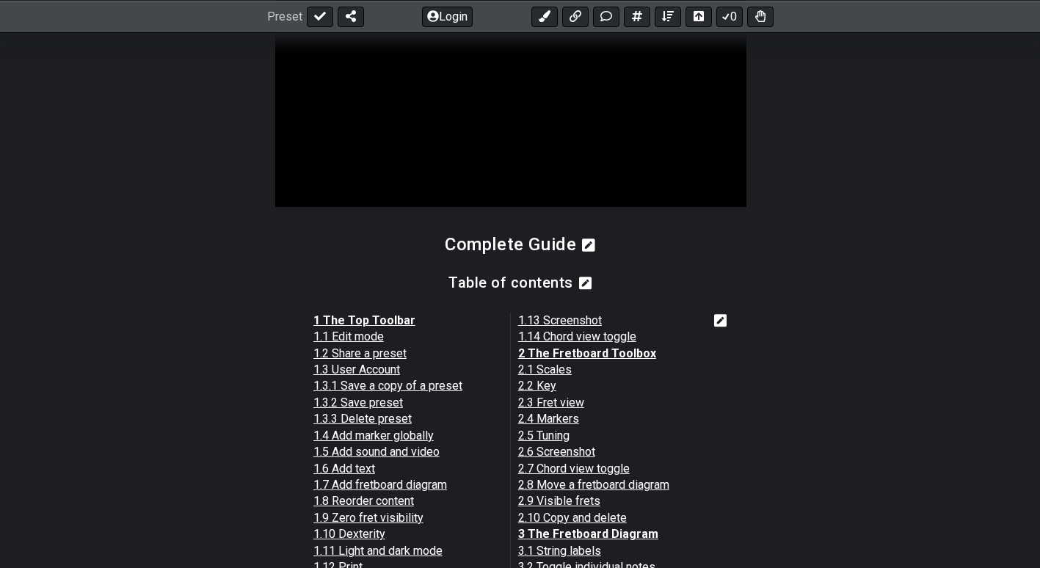
scroll to position [1180, 0]
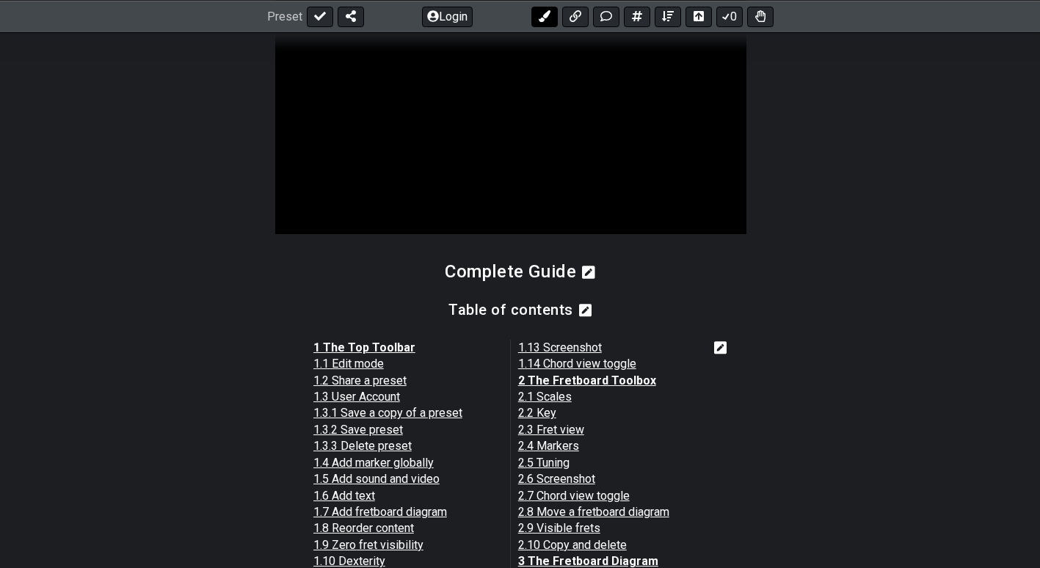
click at [548, 15] on icon at bounding box center [545, 16] width 12 height 12
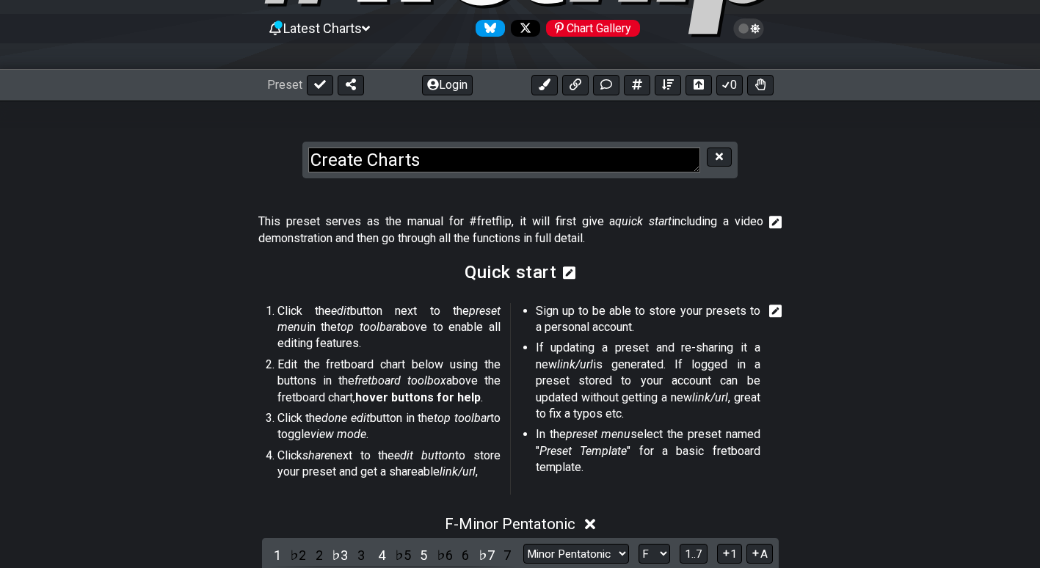
scroll to position [133, 0]
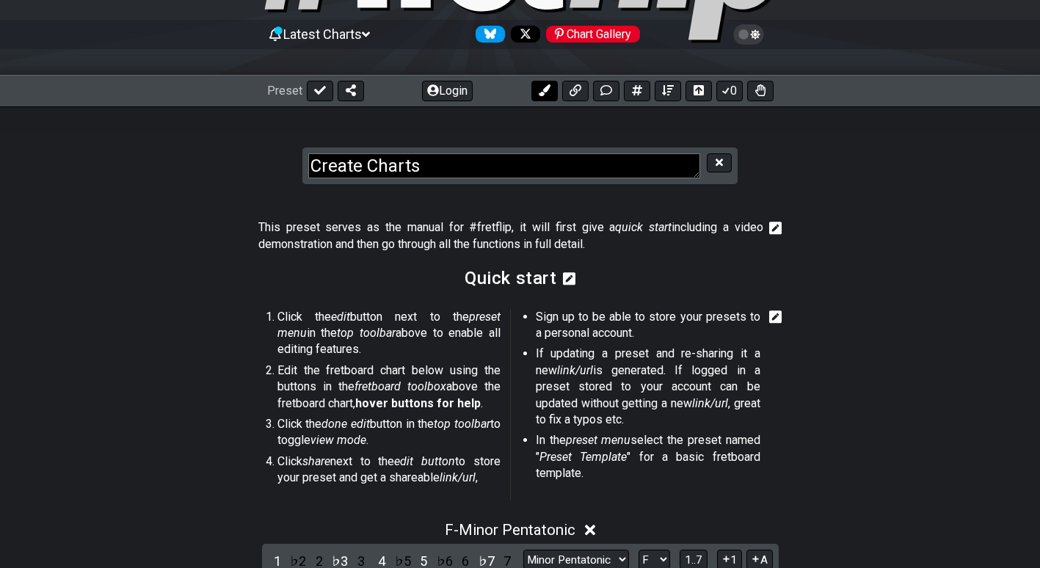
click at [537, 98] on button at bounding box center [544, 91] width 26 height 21
click at [314, 89] on icon at bounding box center [320, 90] width 12 height 12
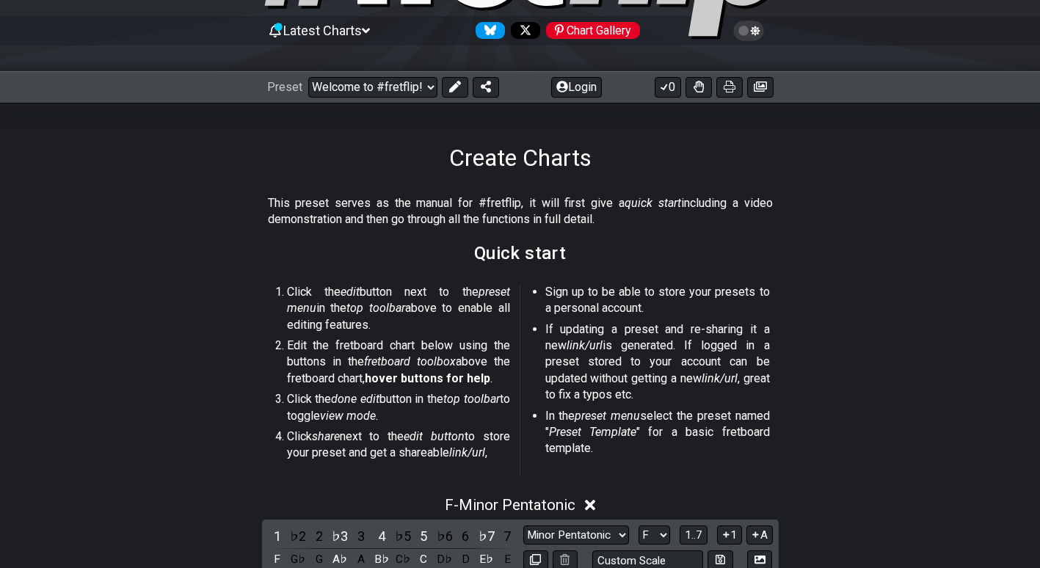
scroll to position [0, 0]
